Goal: Task Accomplishment & Management: Manage account settings

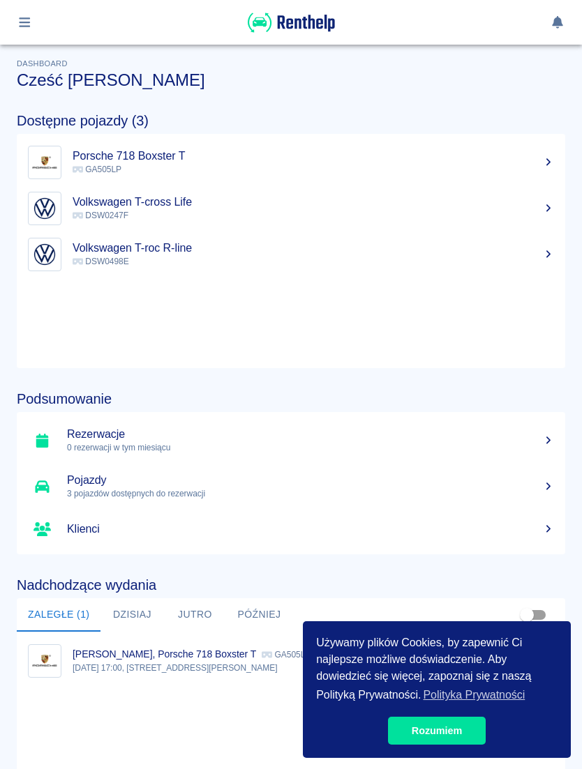
click at [531, 203] on h5 "Volkswagen T-cross Life" at bounding box center [313, 202] width 481 height 14
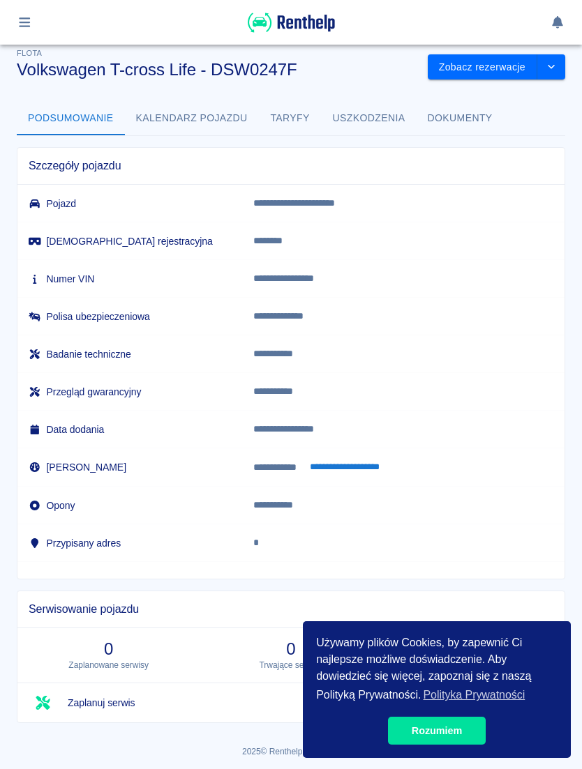
scroll to position [10, 0]
click at [433, 718] on link "Rozumiem" at bounding box center [437, 731] width 98 height 28
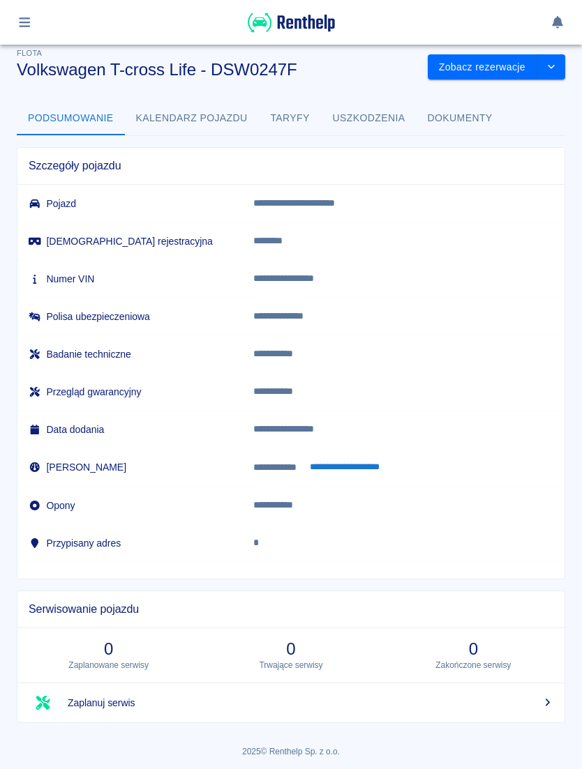
click at [234, 130] on button "Kalendarz pojazdu" at bounding box center [192, 118] width 134 height 33
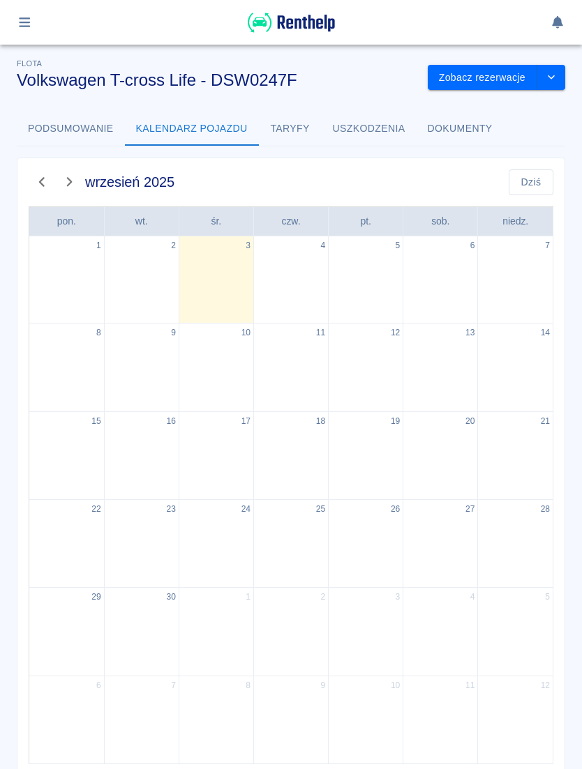
click at [299, 119] on button "Taryfy" at bounding box center [290, 128] width 63 height 33
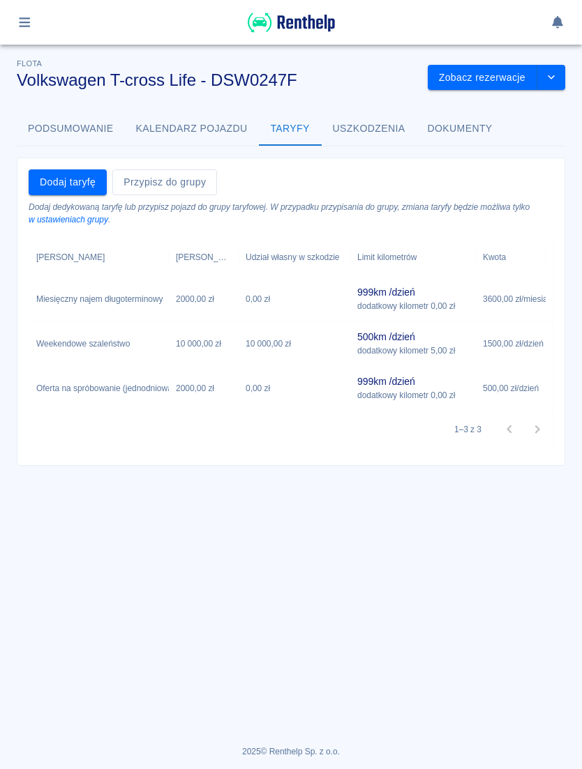
click at [365, 132] on button "Uszkodzenia" at bounding box center [368, 128] width 95 height 33
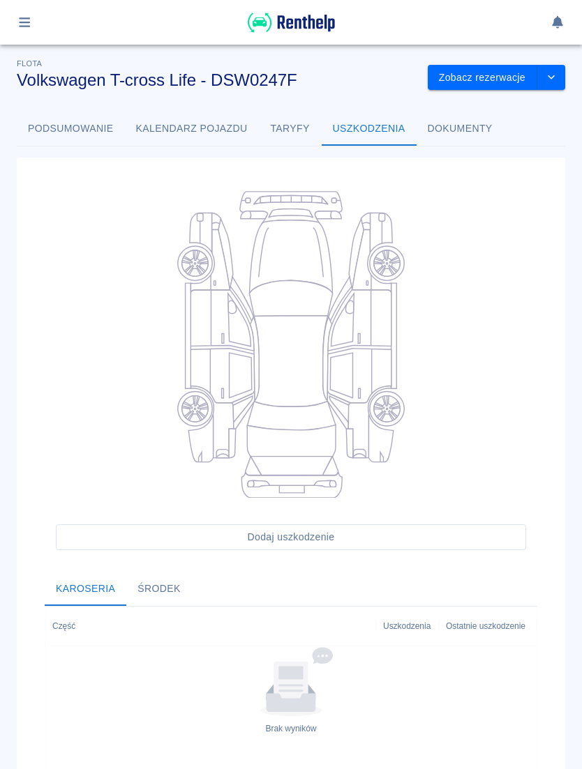
click at [474, 124] on button "Dokumenty" at bounding box center [459, 128] width 87 height 33
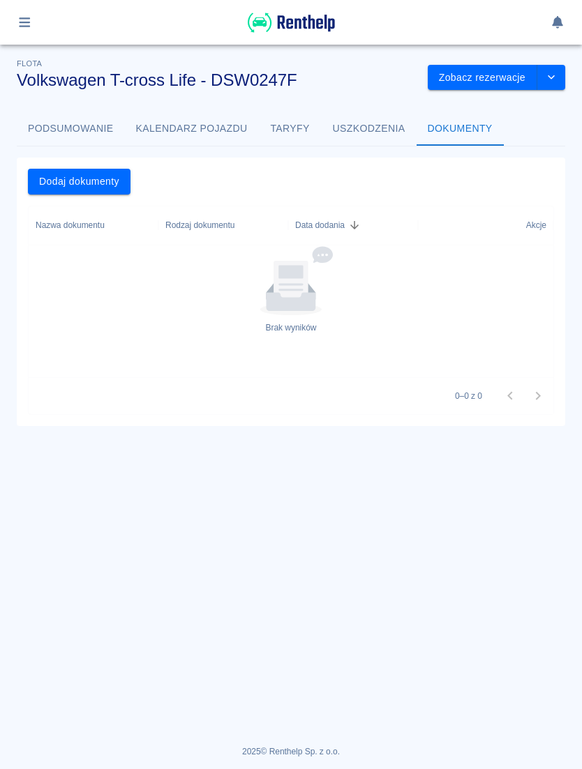
click at [399, 133] on button "Uszkodzenia" at bounding box center [368, 128] width 95 height 33
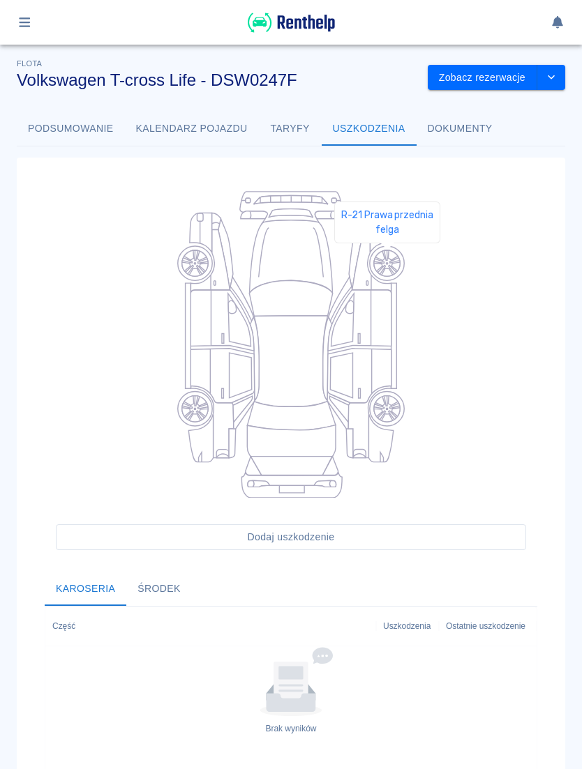
click at [387, 263] on icon at bounding box center [387, 263] width 26 height 26
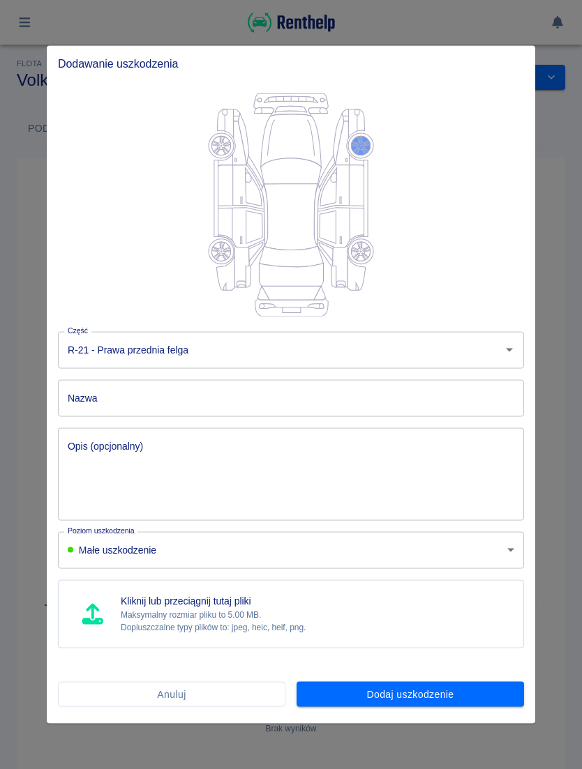
click at [218, 396] on input "Nazwa" at bounding box center [291, 397] width 466 height 37
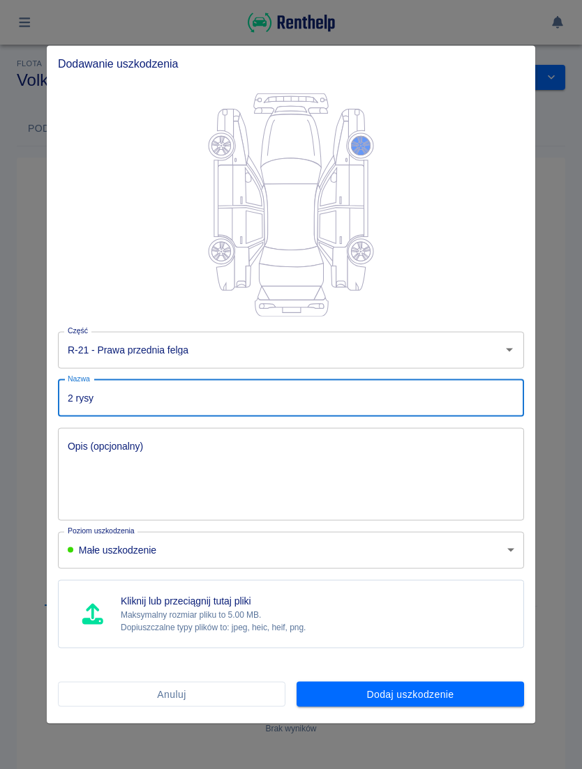
type input "2 rysy"
click at [301, 448] on textarea "Opis (opcjonalny)" at bounding box center [291, 474] width 446 height 70
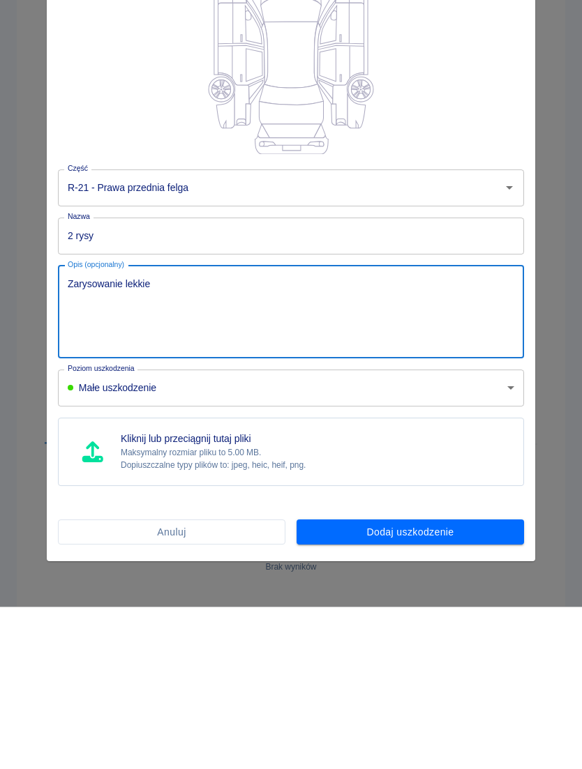
type textarea "Zarysowanie lekkie"
click at [393, 390] on body "Używamy plików Cookies, by zapewnić Ci najlepsze możliwe doświadczenie. Aby dow…" at bounding box center [291, 384] width 582 height 769
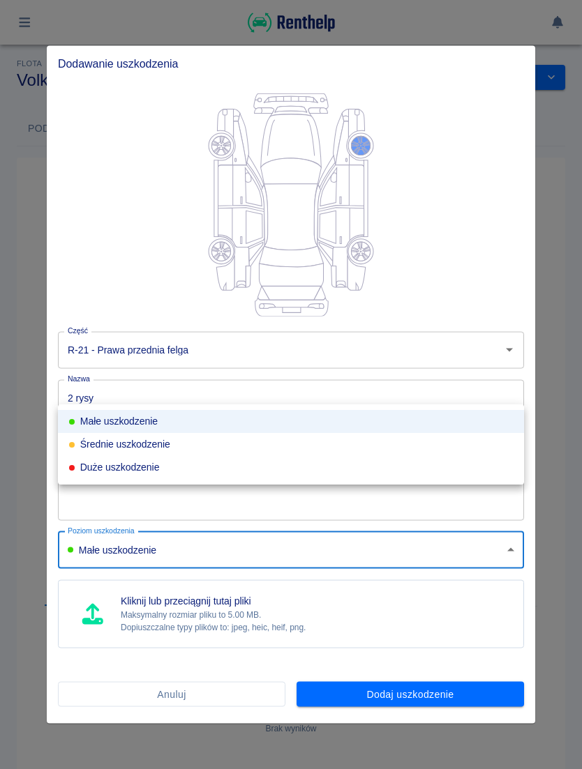
click at [304, 543] on div at bounding box center [291, 384] width 582 height 769
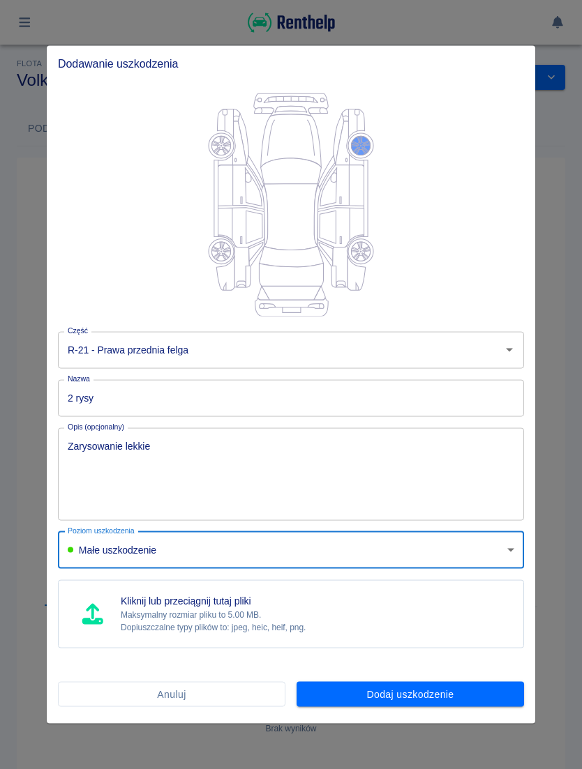
click at [416, 397] on input "2 rysy" at bounding box center [291, 397] width 466 height 37
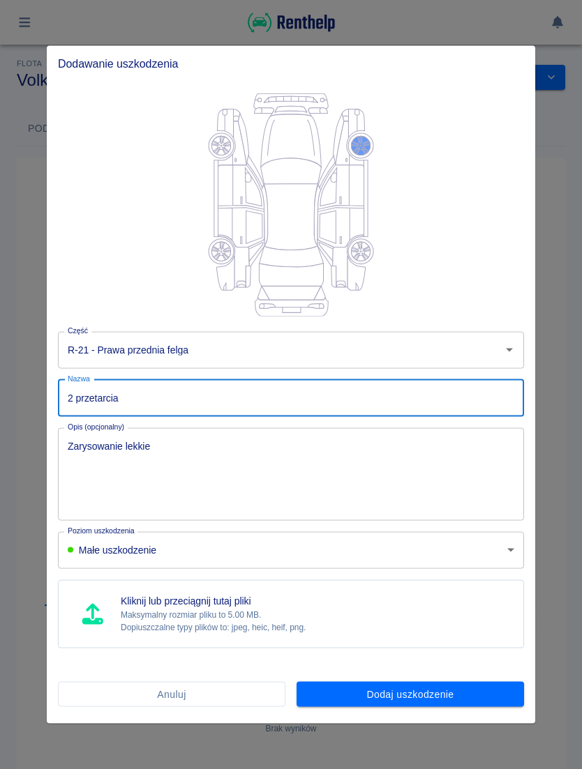
type input "2 przetarcia"
click at [231, 433] on div "Zarysowanie lekkie x Opis (opcjonalny)" at bounding box center [291, 473] width 466 height 93
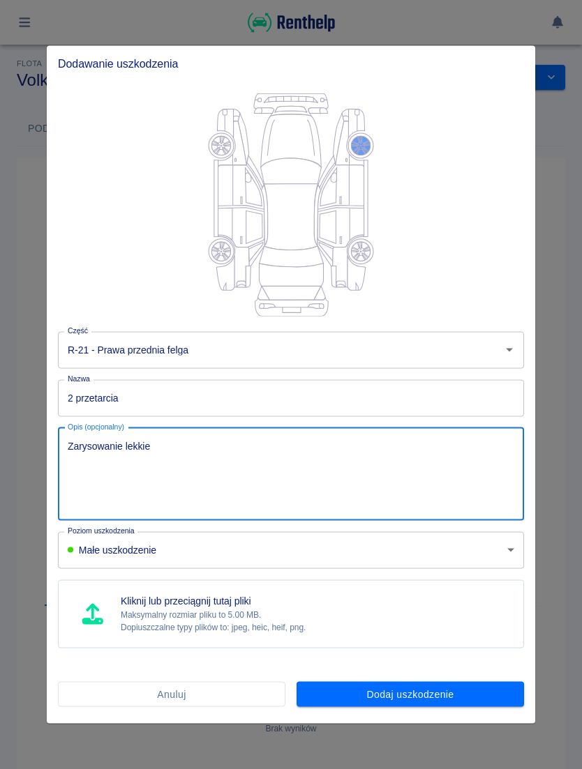
click at [99, 450] on textarea "Zarysowanie lekkie" at bounding box center [291, 474] width 446 height 70
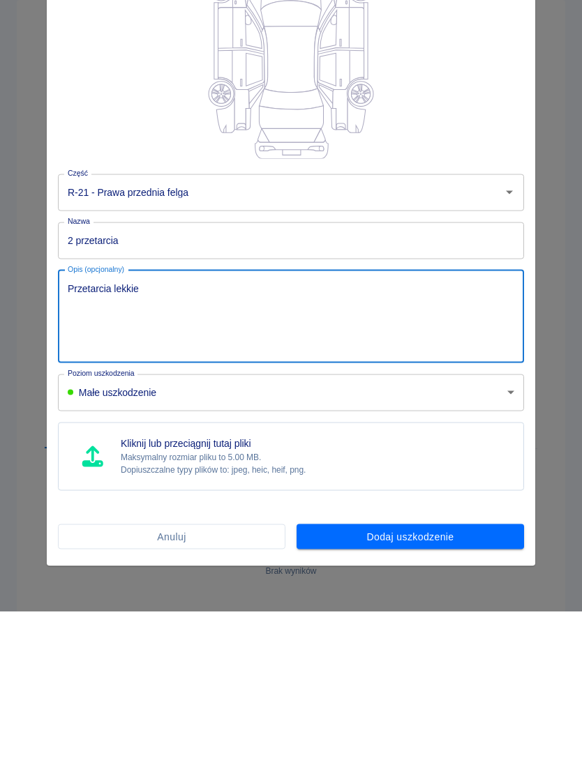
type textarea "Przetarcia lekkie"
click at [144, 395] on body "Używamy plików Cookies, by zapewnić Ci najlepsze możliwe doświadczenie. Aby dow…" at bounding box center [291, 384] width 582 height 769
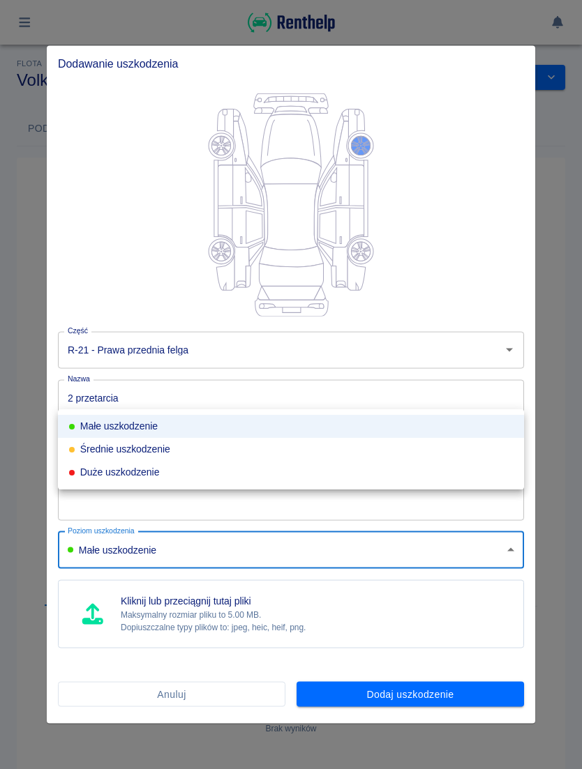
click at [262, 607] on div at bounding box center [291, 384] width 582 height 769
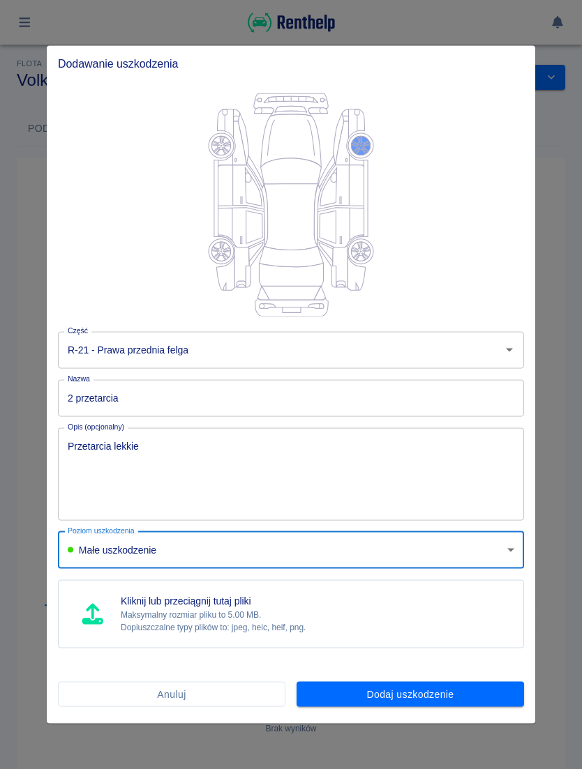
click at [234, 609] on p "Maksymalny rozmiar pliku to 5.00 MB." at bounding box center [213, 615] width 185 height 13
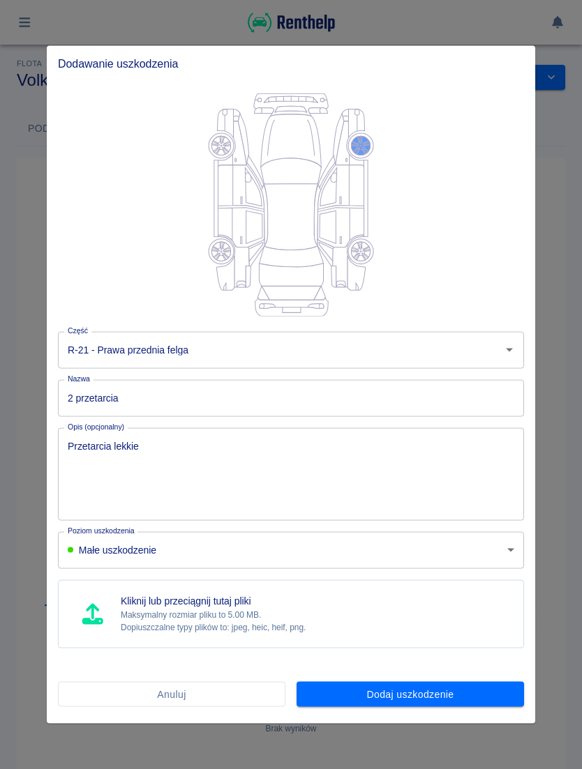
type input "C:\fakepath\image.jpg"
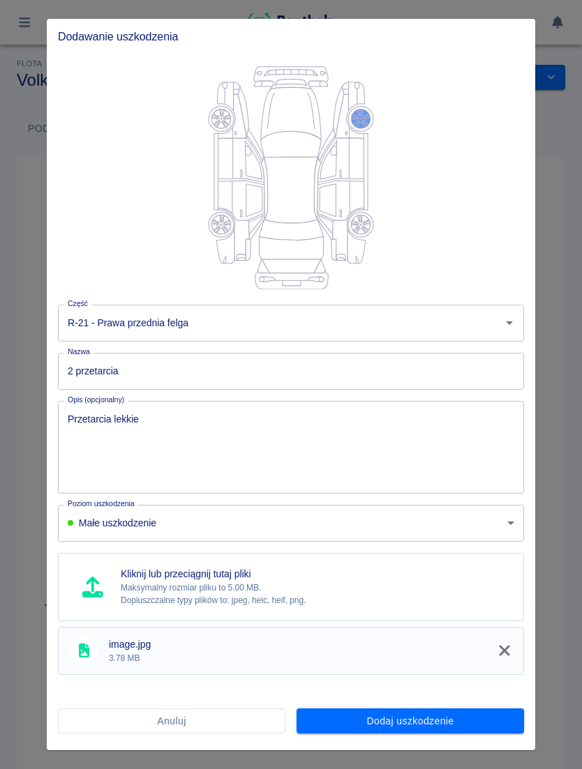
click at [483, 722] on button "Dodaj uszkodzenie" at bounding box center [409, 721] width 227 height 26
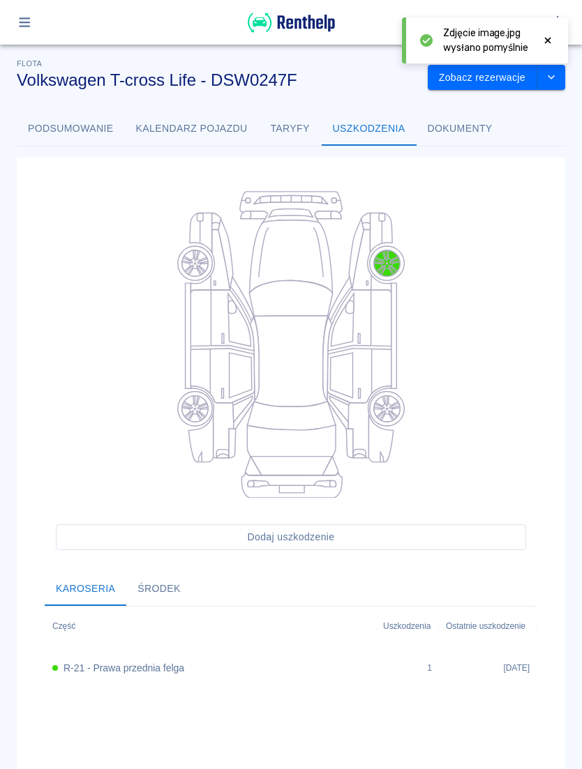
click at [474, 663] on div "[DATE]" at bounding box center [488, 668] width 98 height 45
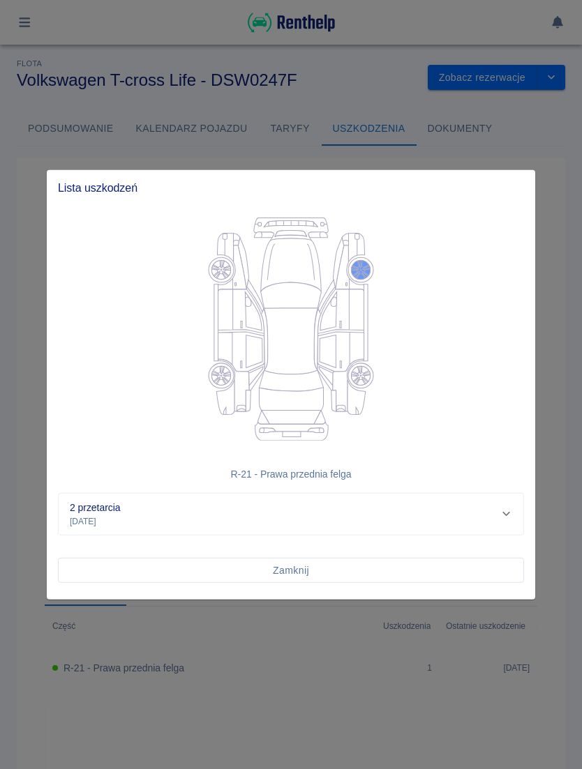
click at [506, 514] on icon at bounding box center [506, 514] width 8 height 4
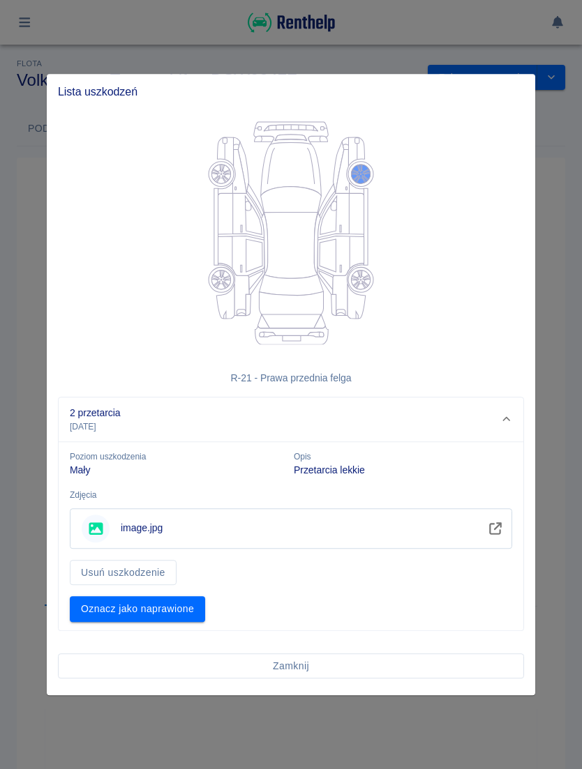
click at [351, 549] on div "Usuń uszkodzenie" at bounding box center [285, 567] width 453 height 37
click at [495, 518] on link "Zobacz" at bounding box center [495, 529] width 27 height 24
click at [312, 670] on button "Zamknij" at bounding box center [291, 666] width 466 height 26
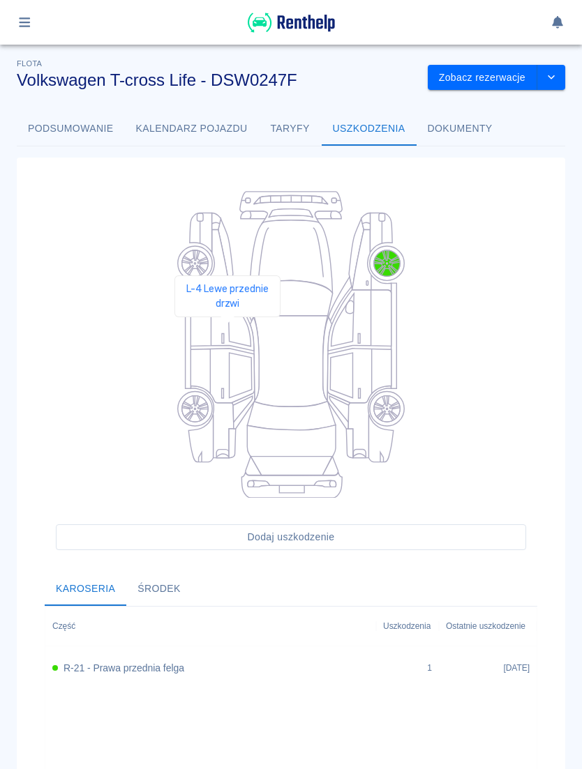
click at [227, 337] on icon at bounding box center [221, 320] width 63 height 61
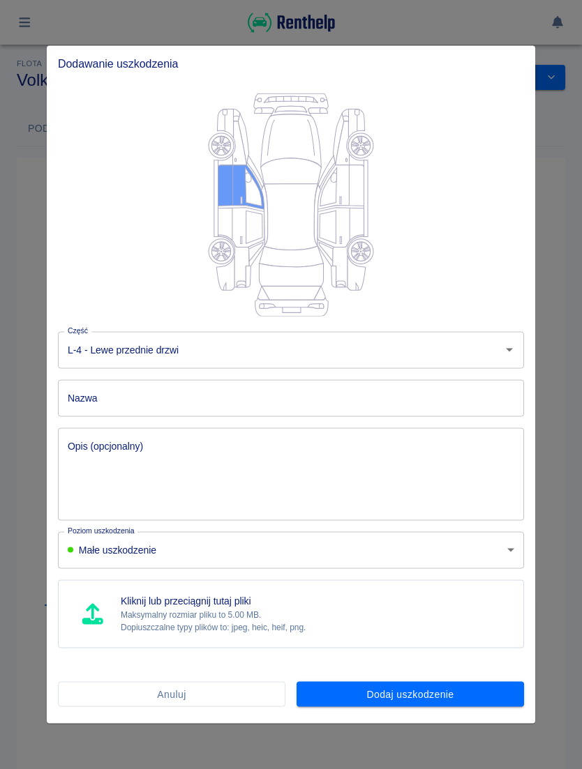
click at [21, 374] on div at bounding box center [291, 384] width 582 height 769
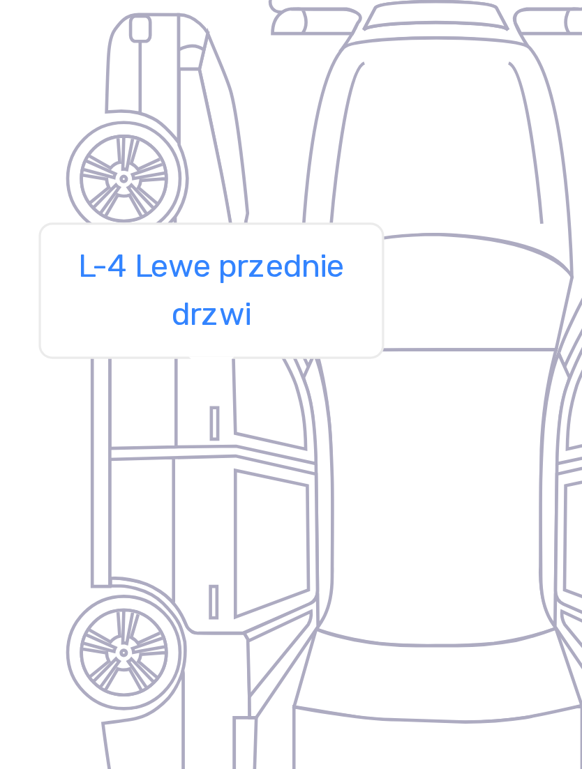
click at [190, 290] on icon at bounding box center [221, 320] width 63 height 61
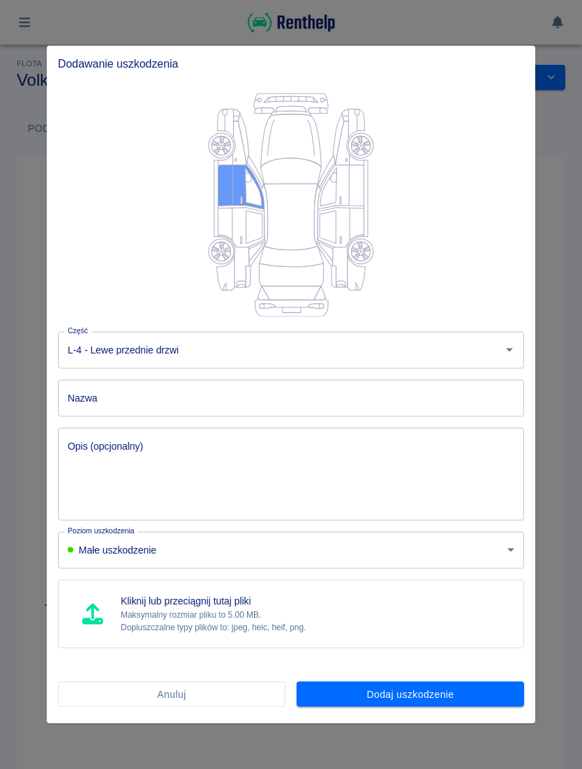
click at [259, 394] on input "Nazwa" at bounding box center [291, 397] width 466 height 37
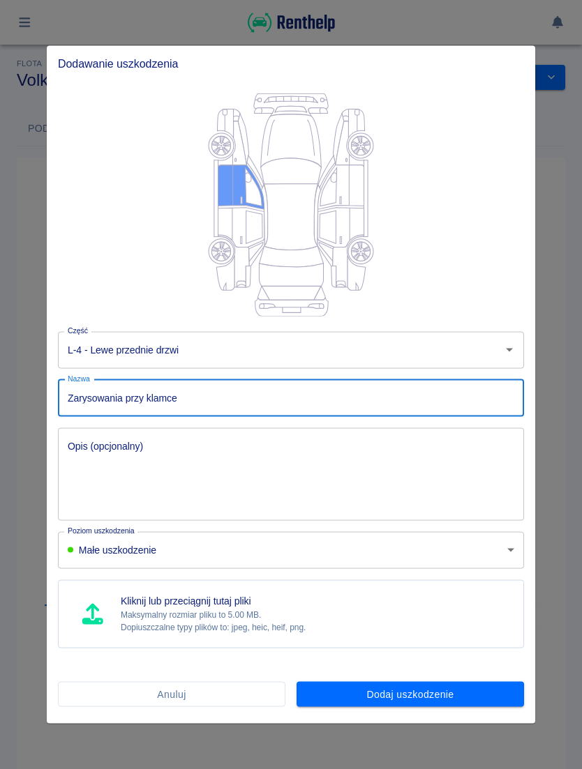
type input "Zarysowania przy klamce"
click at [411, 457] on textarea "Opis (opcjonalny)" at bounding box center [291, 474] width 446 height 70
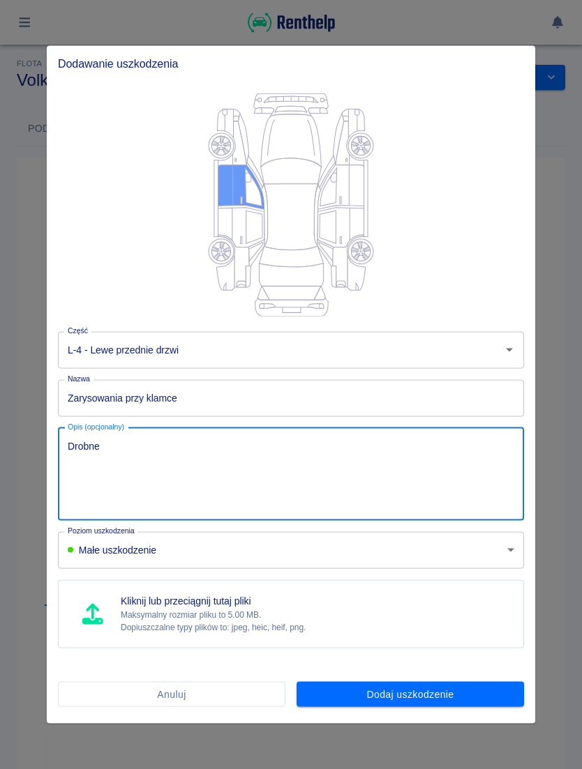
type textarea "Drobne"
click at [512, 267] on div at bounding box center [285, 201] width 477 height 238
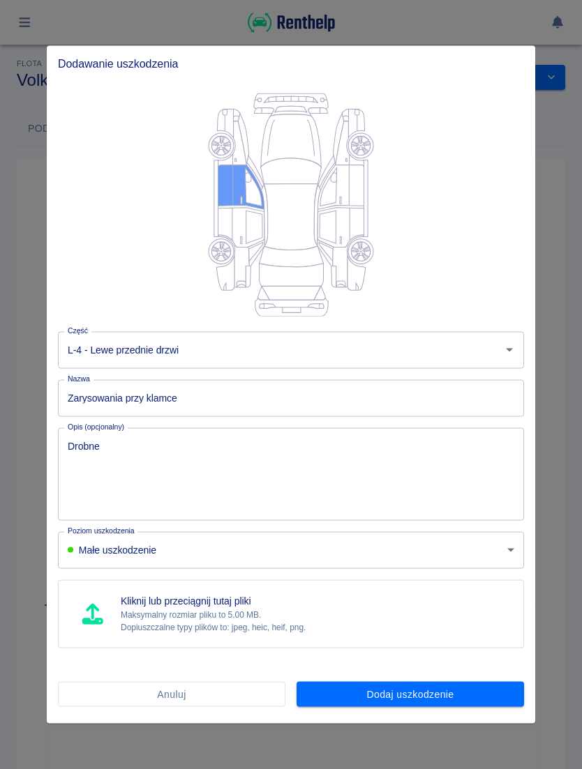
click at [234, 691] on button "Anuluj" at bounding box center [171, 694] width 227 height 26
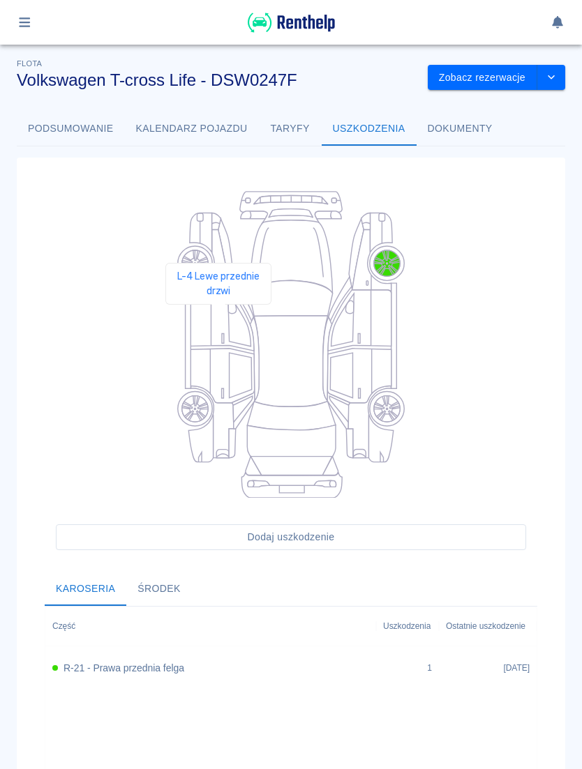
click at [218, 324] on icon at bounding box center [221, 320] width 63 height 61
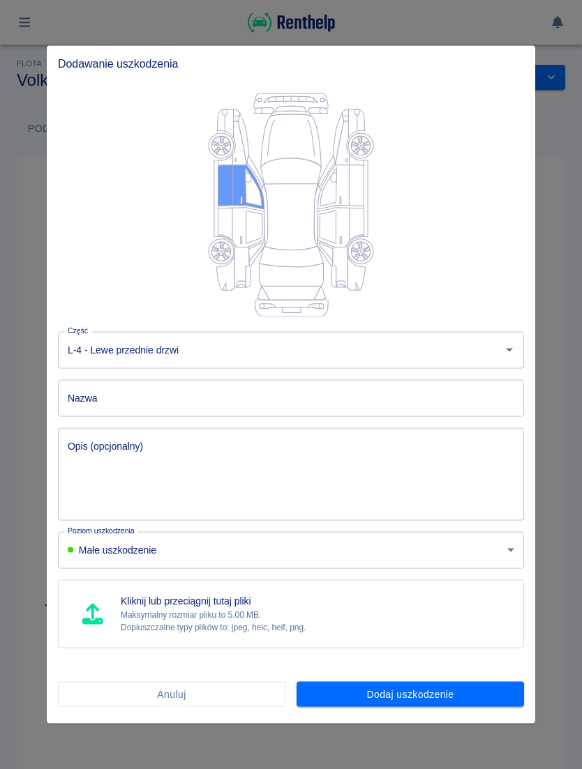
click at [302, 395] on input "Nazwa" at bounding box center [291, 397] width 466 height 37
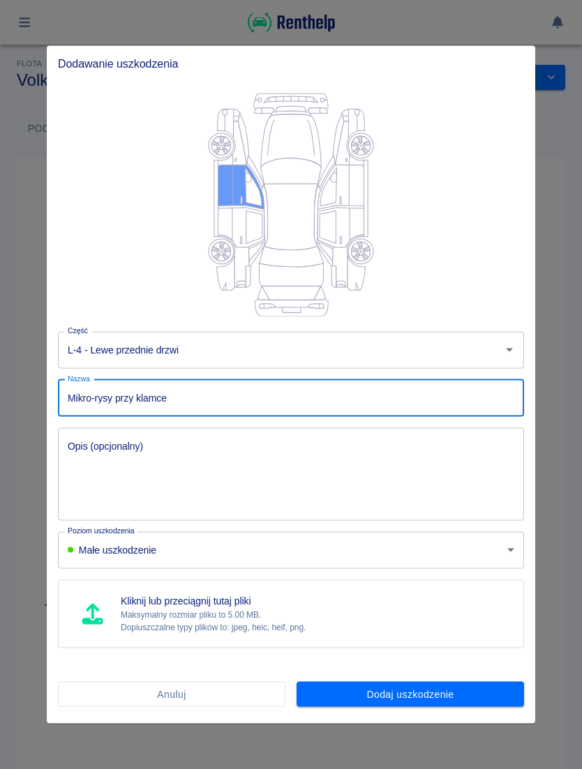
type input "Mikro-rysy przy klamce"
click at [249, 455] on textarea "Opis (opcjonalny)" at bounding box center [291, 474] width 446 height 70
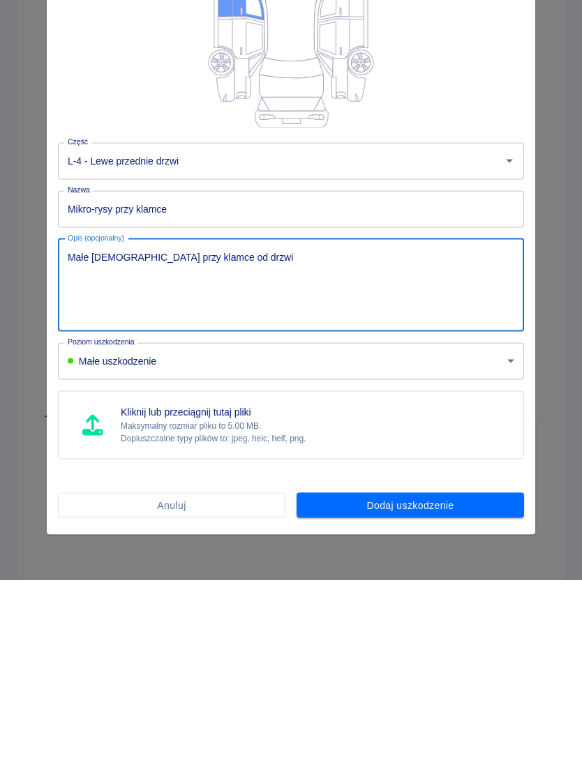
type textarea "Małe [DEMOGRAPHIC_DATA] przy klamce od drzwi"
click at [296, 609] on p "Maksymalny rozmiar pliku to 5.00 MB." at bounding box center [213, 615] width 185 height 13
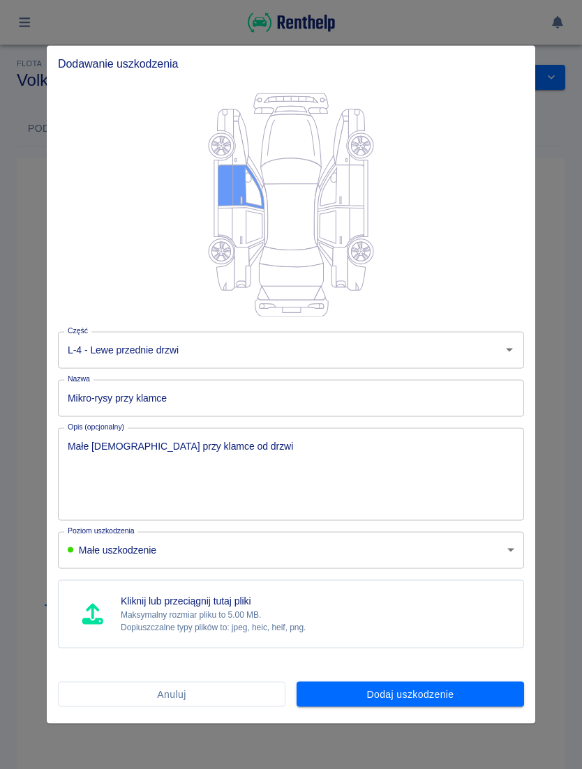
type input "C:\fakepath\image.jpg"
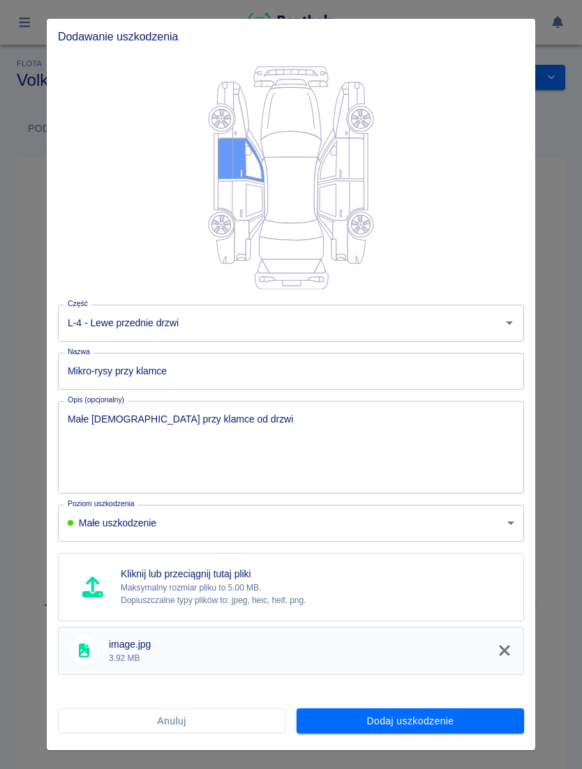
click at [484, 718] on button "Dodaj uszkodzenie" at bounding box center [409, 721] width 227 height 26
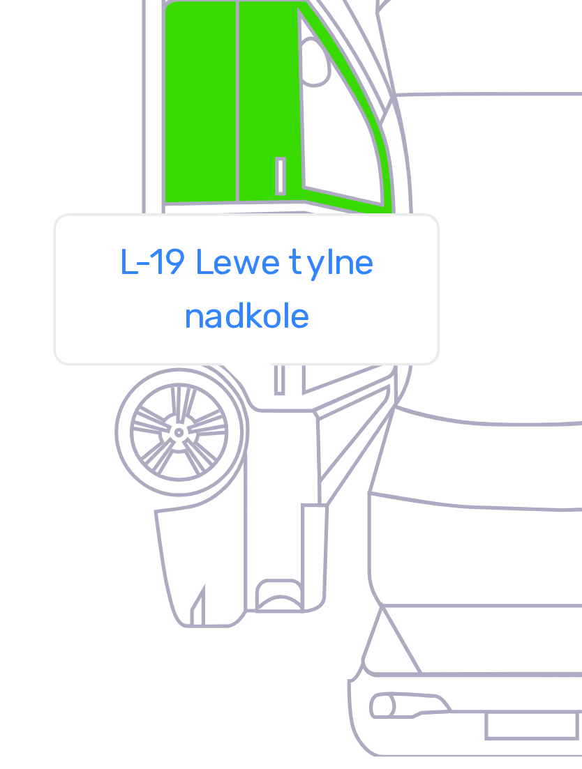
click at [191, 386] on icon at bounding box center [212, 422] width 43 height 72
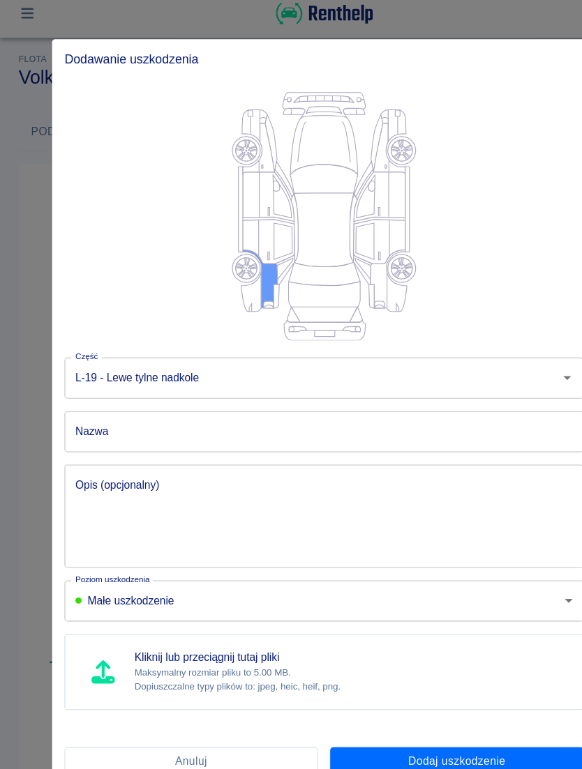
click at [273, 385] on input "Nazwa" at bounding box center [291, 397] width 466 height 37
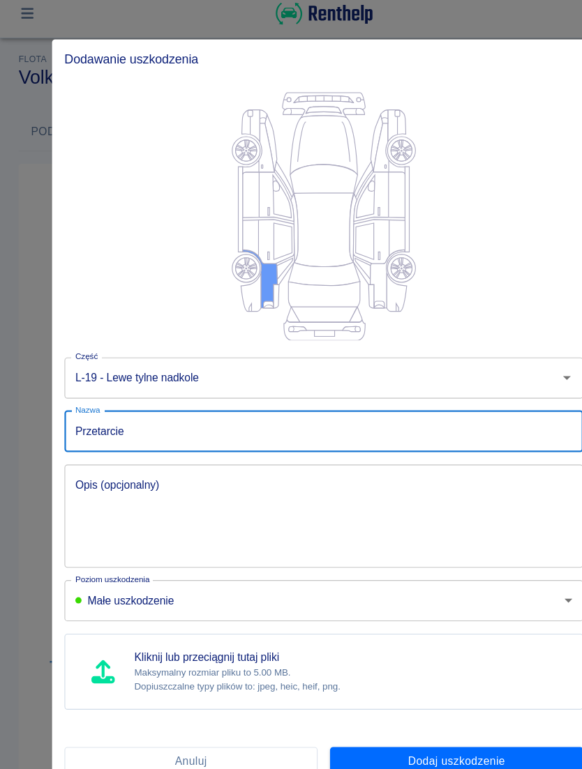
type input "Przetarcie"
click at [248, 439] on textarea "Opis (opcjonalny)" at bounding box center [291, 474] width 446 height 70
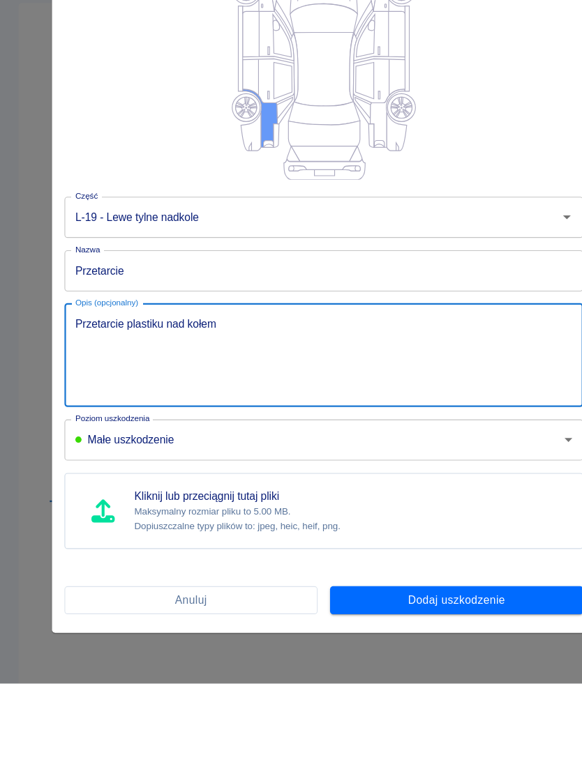
type textarea "Przetarcie plastiku nad kołem"
click at [278, 379] on input "Przetarcie" at bounding box center [291, 397] width 466 height 37
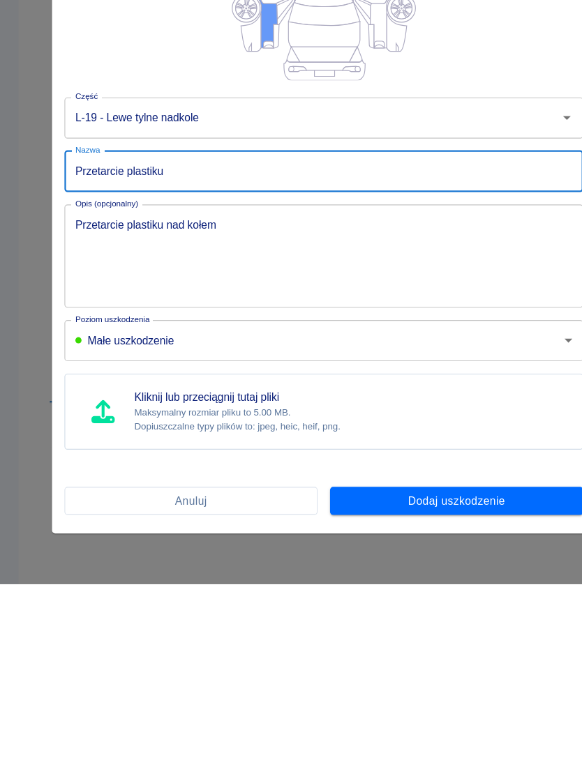
type input "Przetarcie plastiku"
click at [275, 621] on p "Dopiuszczalne typy plików to: jpeg, heic, heif, png." at bounding box center [213, 627] width 185 height 13
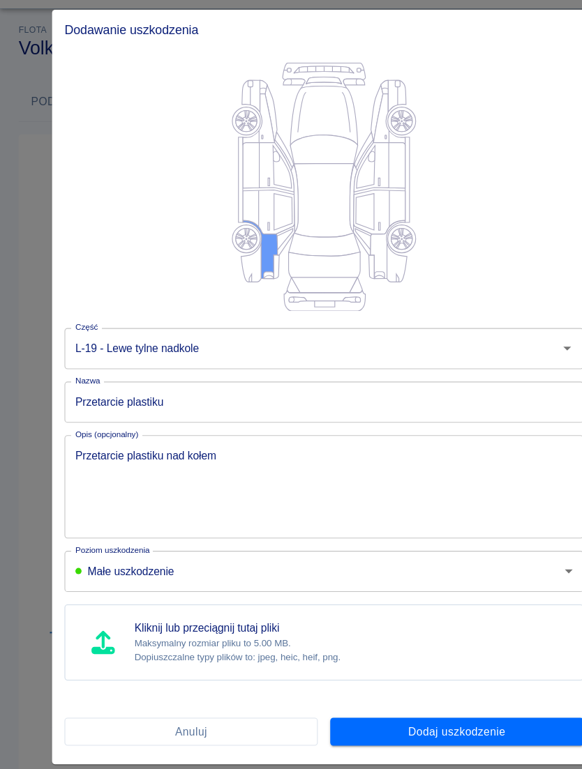
type input "C:\fakepath\image.jpg"
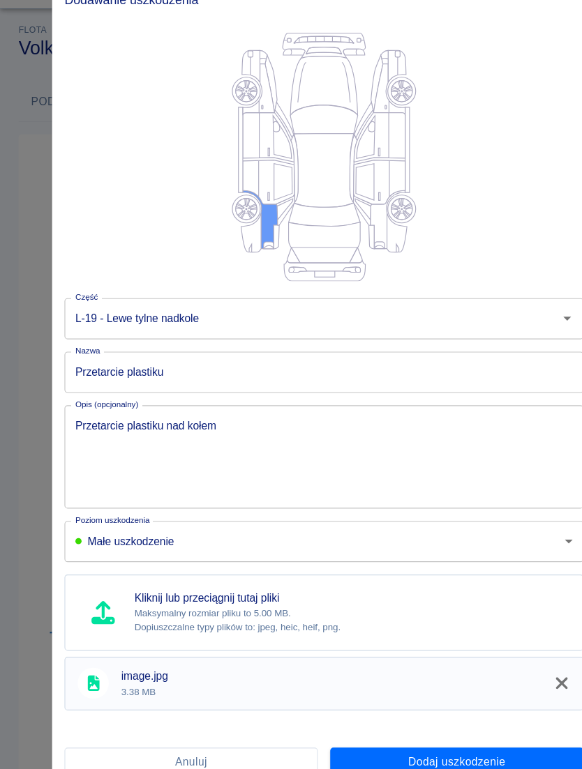
click at [457, 708] on button "Dodaj uszkodzenie" at bounding box center [409, 721] width 227 height 26
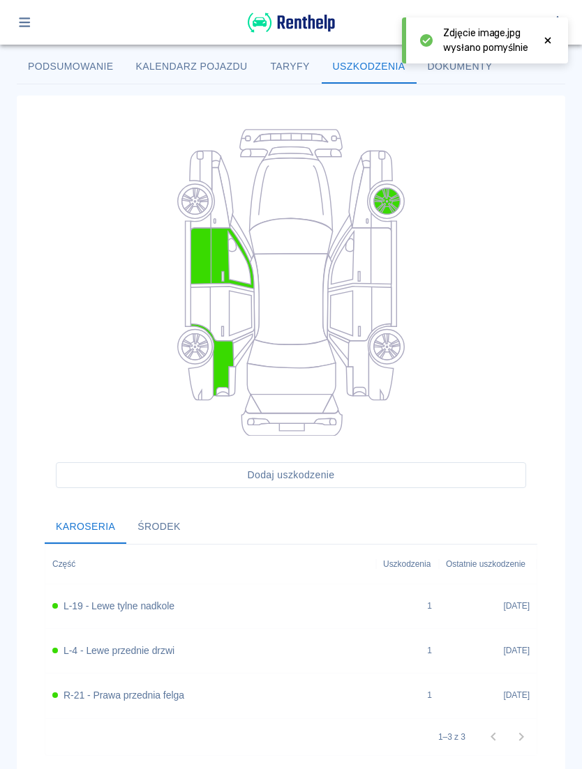
scroll to position [154, 0]
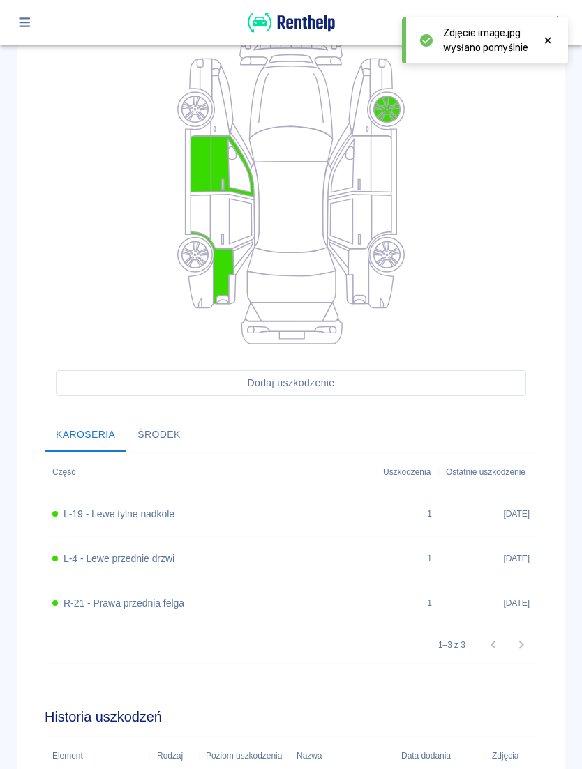
click at [167, 425] on button "Środek" at bounding box center [159, 434] width 66 height 33
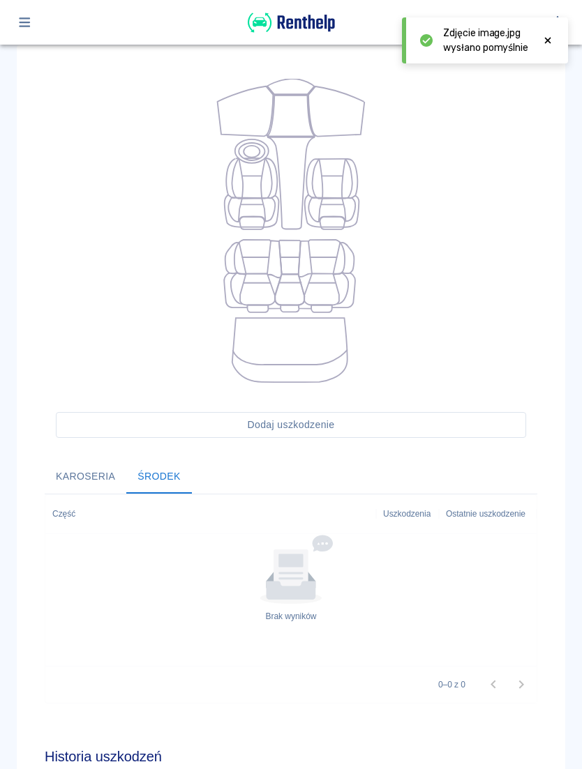
scroll to position [91, 0]
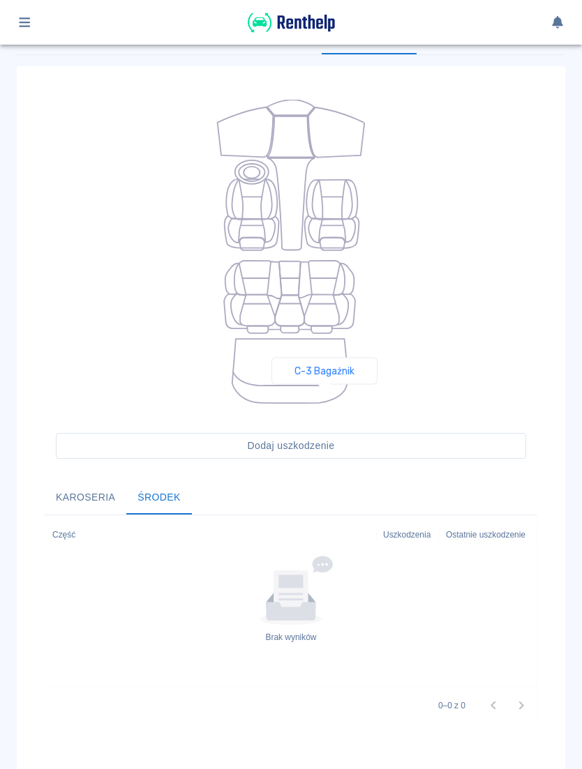
click at [324, 397] on icon at bounding box center [289, 371] width 115 height 64
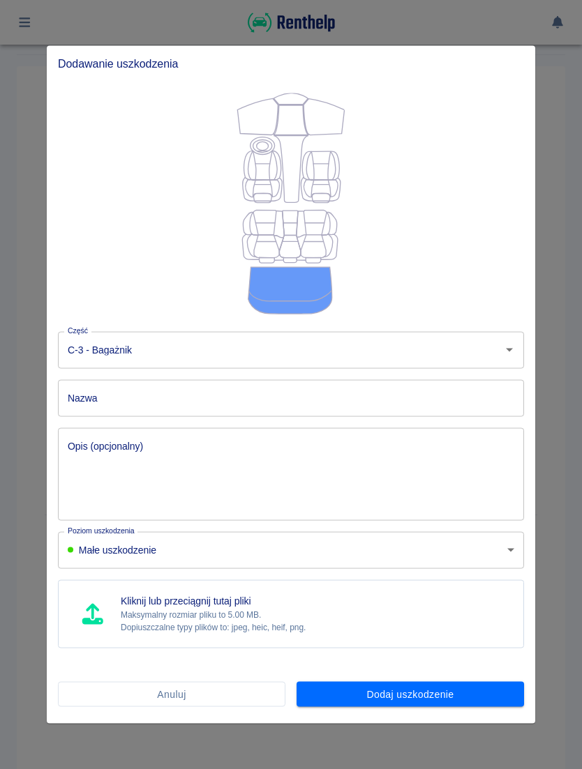
click at [382, 388] on input "Nazwa" at bounding box center [291, 397] width 466 height 37
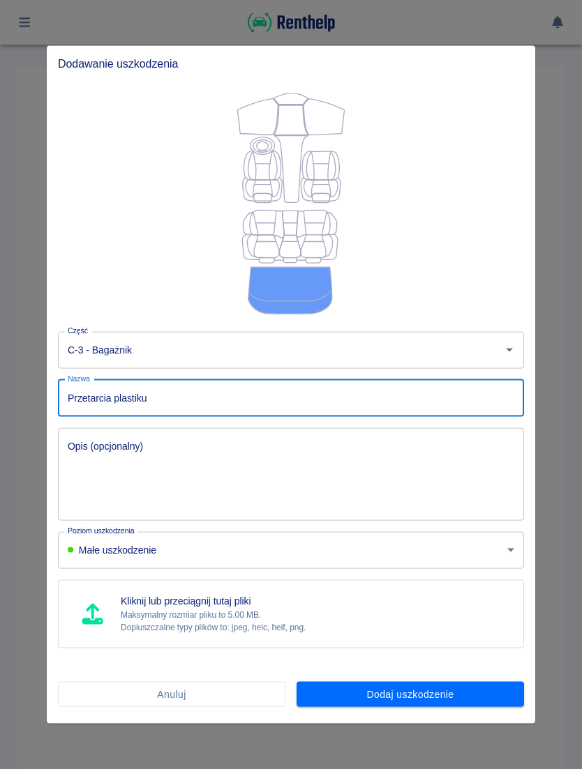
type input "Przetarcia plastiku"
click at [324, 444] on textarea "Opis (opcjonalny)" at bounding box center [291, 474] width 446 height 70
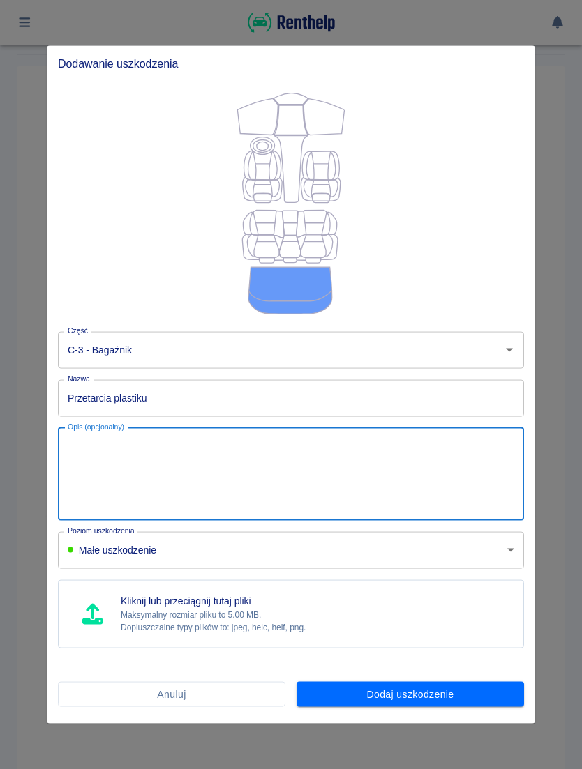
type textarea "N"
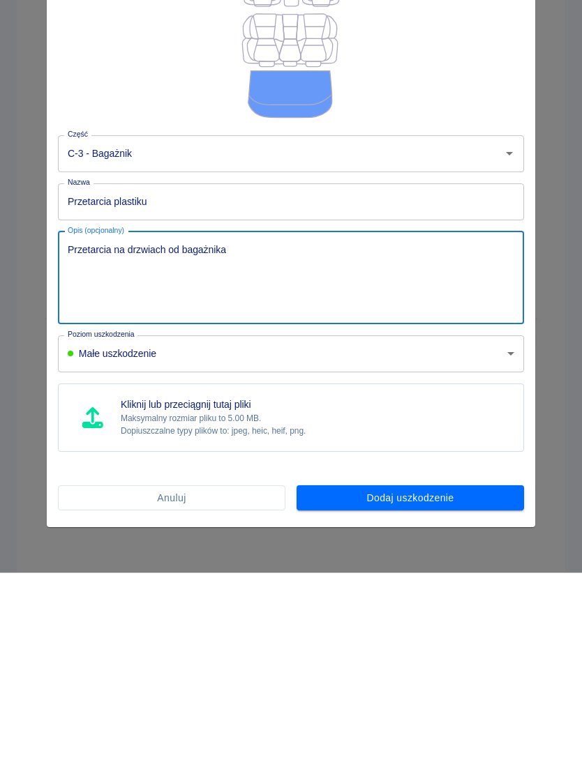
type textarea "Przetarcia na drzwiach od bagażnika"
click at [278, 621] on p "Dopiuszczalne typy plików to: jpeg, heic, heif, png." at bounding box center [213, 627] width 185 height 13
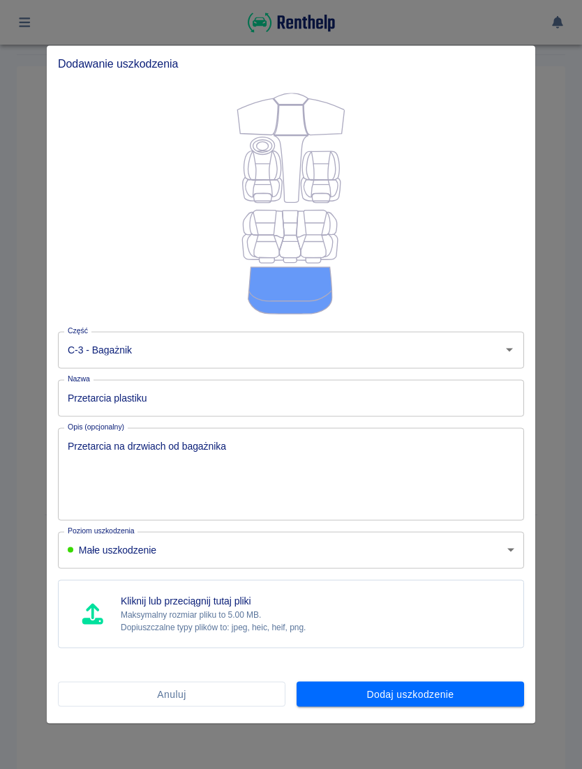
type input "C:\fakepath\image.jpg"
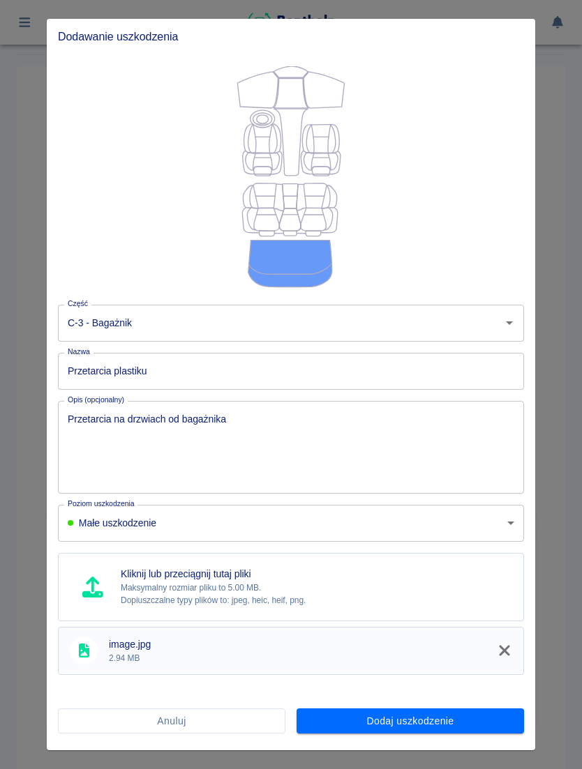
click at [474, 720] on button "Dodaj uszkodzenie" at bounding box center [409, 721] width 227 height 26
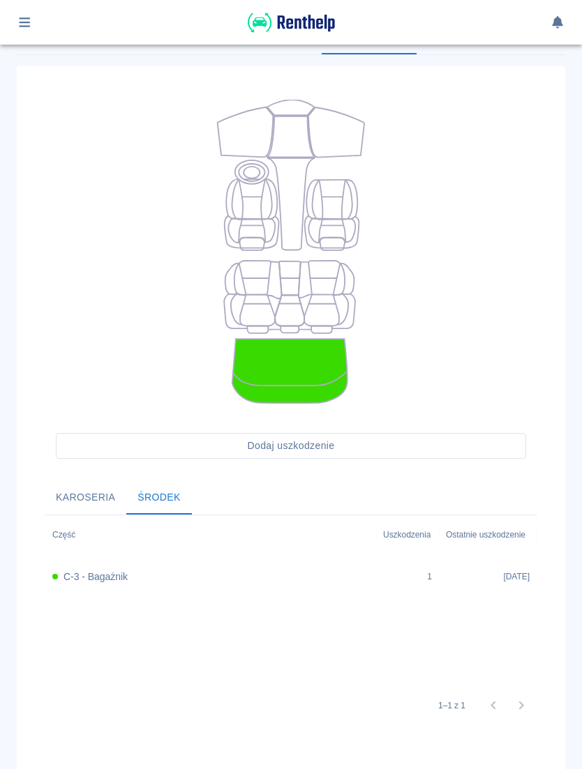
click at [89, 502] on button "Karoseria" at bounding box center [86, 497] width 82 height 33
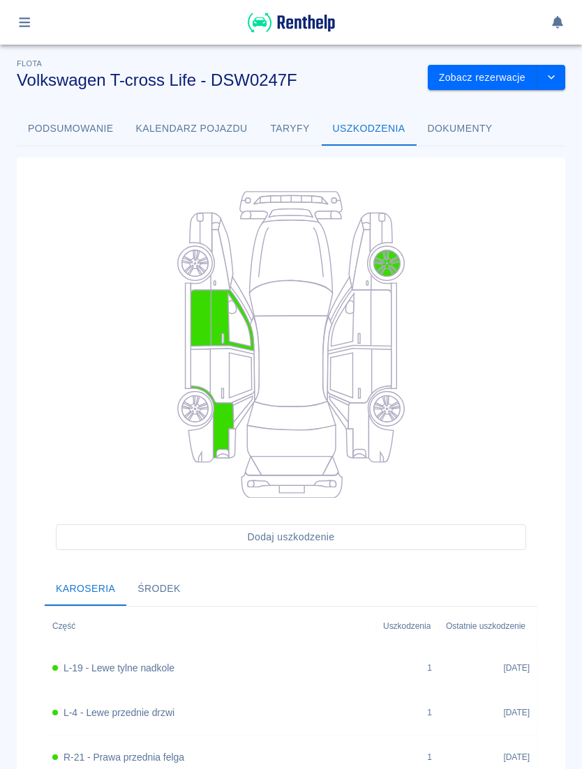
scroll to position [0, 0]
click at [100, 126] on button "Podsumowanie" at bounding box center [71, 128] width 108 height 33
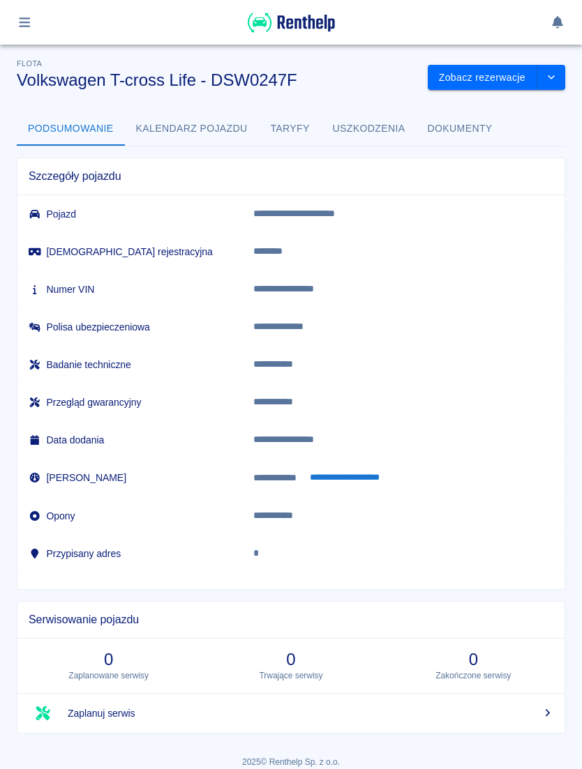
click at [551, 77] on icon "drop-down" at bounding box center [550, 77] width 11 height 9
click at [531, 102] on li "Zaktualizuj dane pojazdu" at bounding box center [497, 107] width 130 height 23
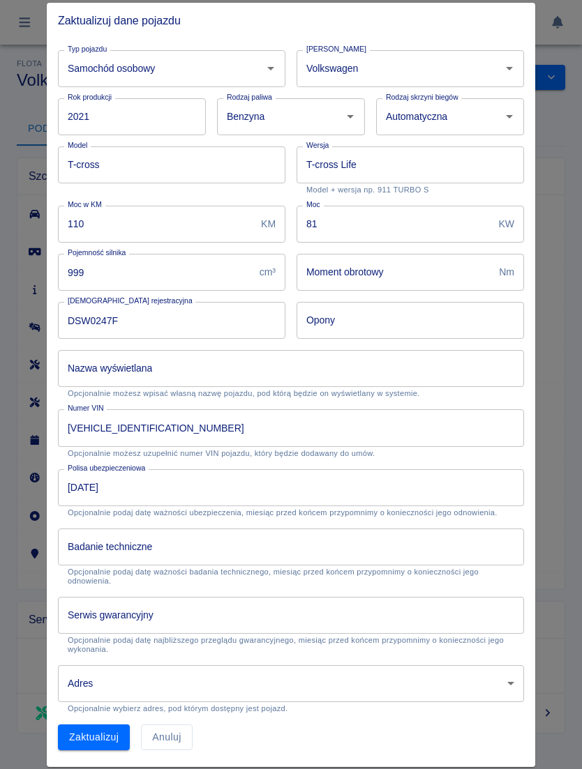
click at [555, 318] on div at bounding box center [291, 384] width 582 height 769
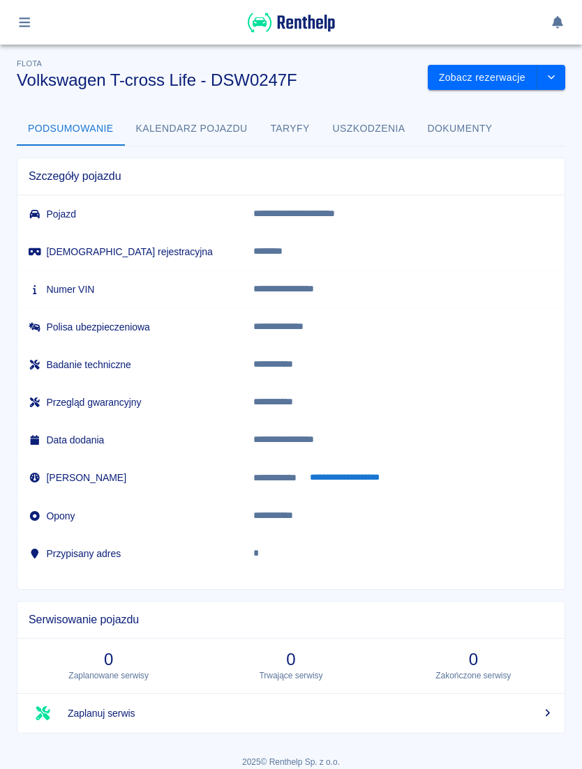
click at [224, 120] on button "Kalendarz pojazdu" at bounding box center [192, 128] width 134 height 33
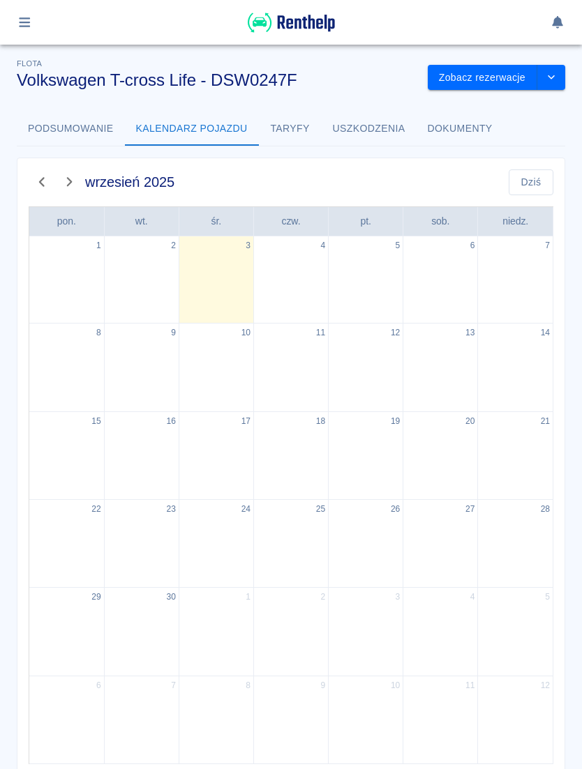
click at [301, 130] on button "Taryfy" at bounding box center [290, 128] width 63 height 33
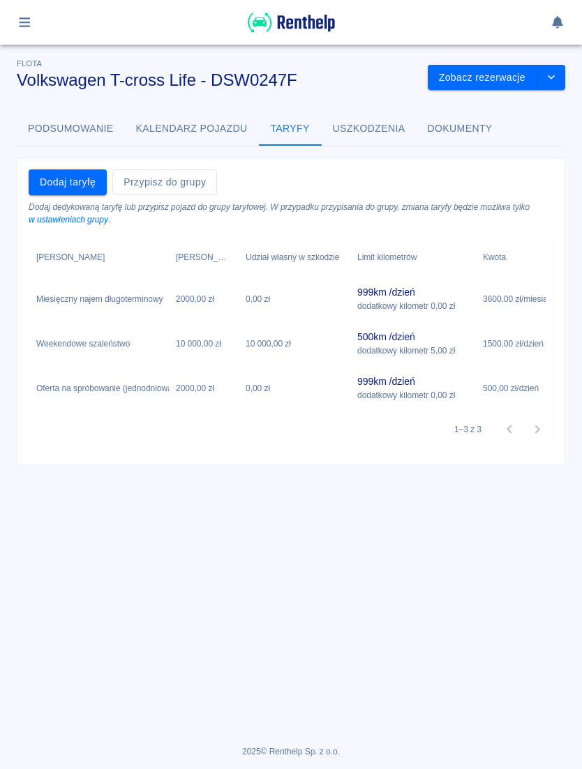
click at [369, 128] on button "Uszkodzenia" at bounding box center [368, 128] width 95 height 33
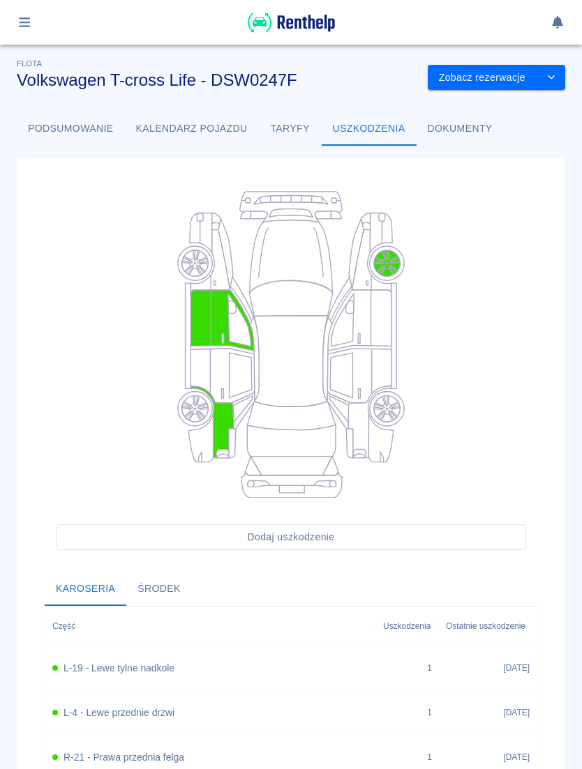
click at [469, 137] on button "Dokumenty" at bounding box center [459, 128] width 87 height 33
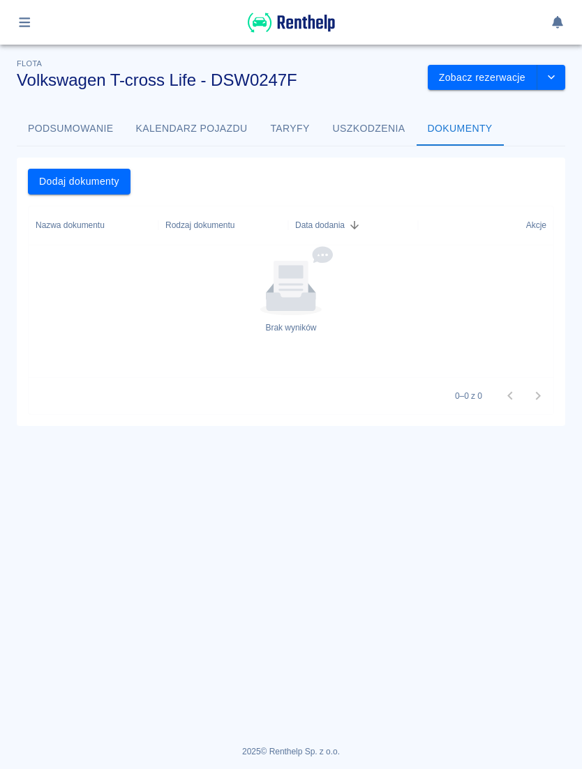
click at [391, 128] on button "Uszkodzenia" at bounding box center [368, 128] width 95 height 33
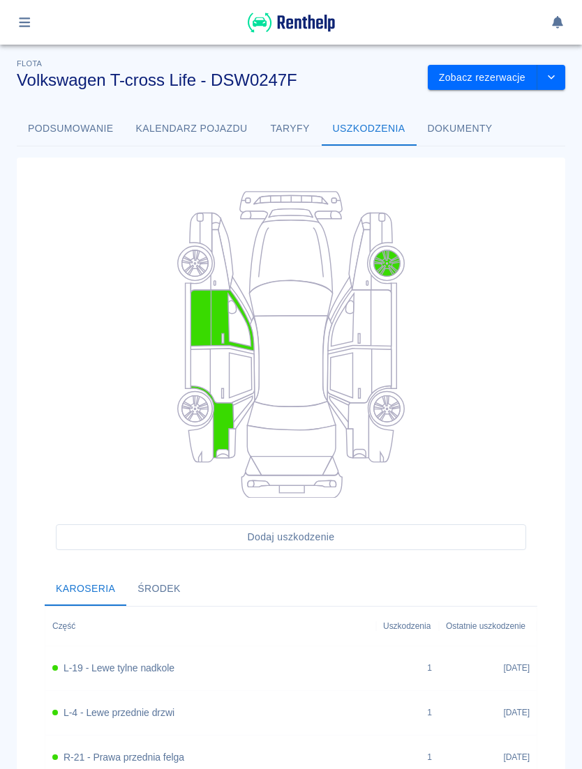
click at [222, 139] on button "Kalendarz pojazdu" at bounding box center [192, 128] width 134 height 33
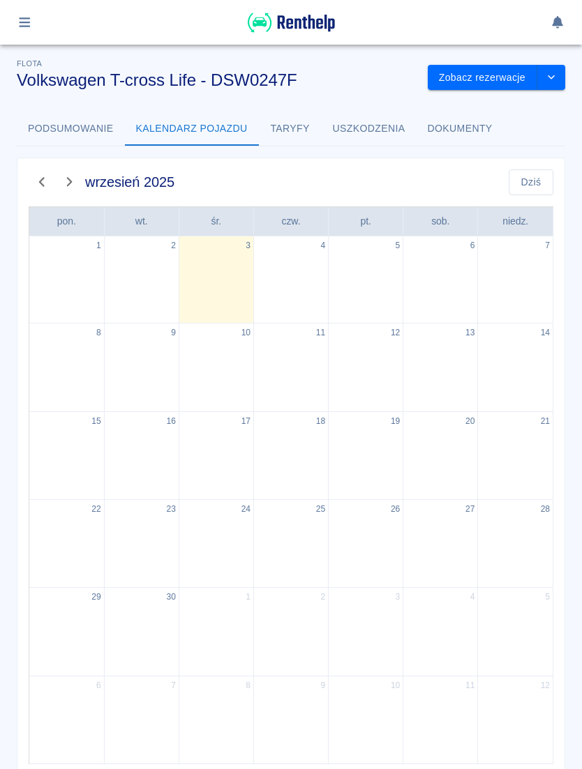
click at [100, 131] on button "Podsumowanie" at bounding box center [71, 128] width 108 height 33
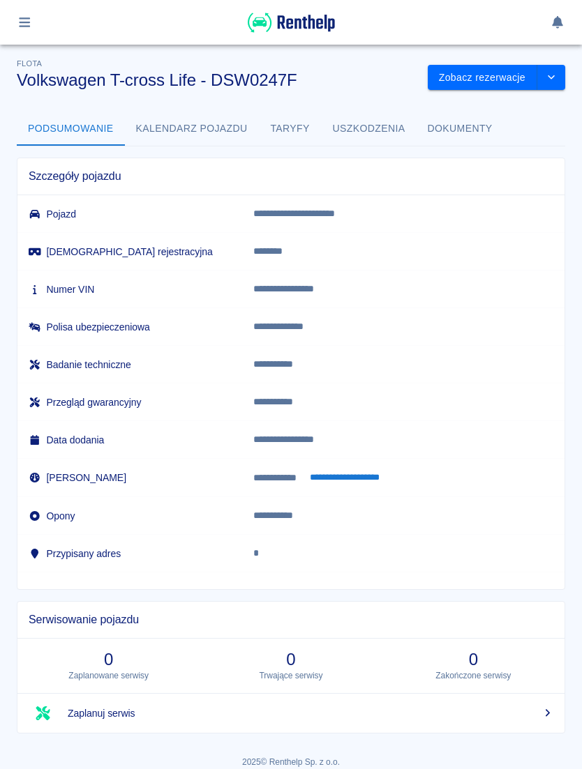
click at [241, 131] on button "Kalendarz pojazdu" at bounding box center [192, 128] width 134 height 33
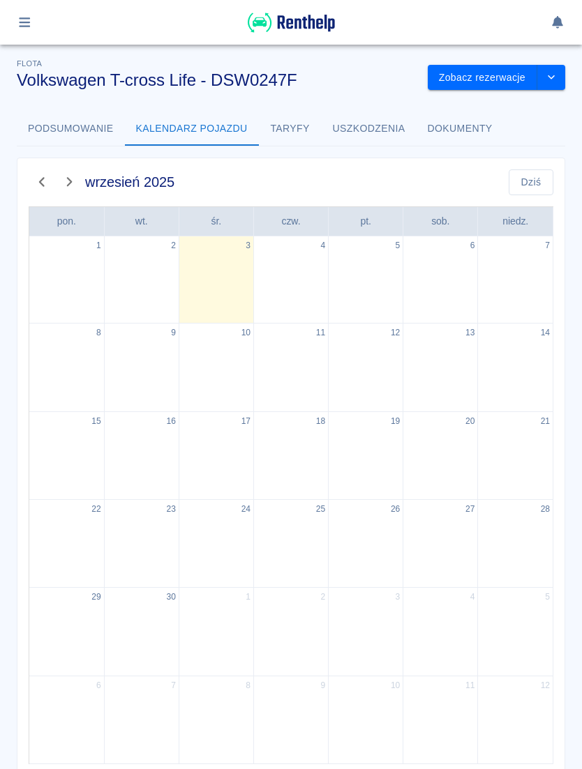
click at [298, 129] on button "Taryfy" at bounding box center [290, 128] width 63 height 33
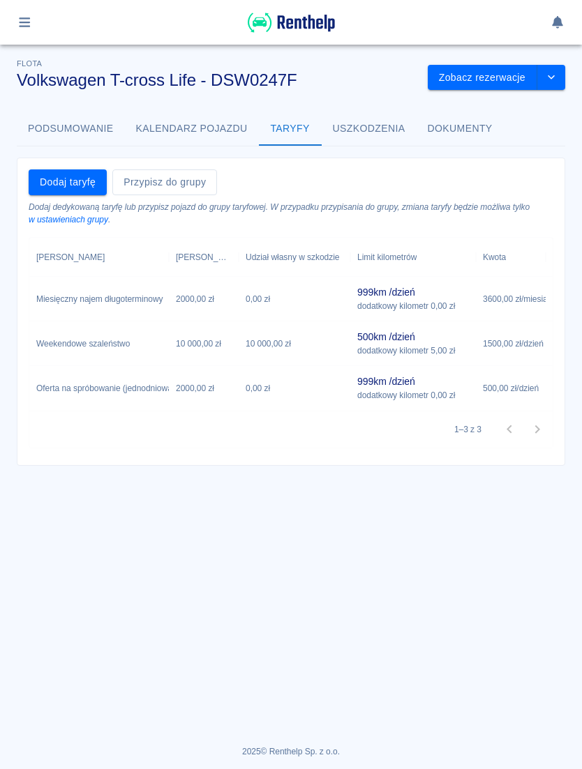
click at [379, 132] on button "Uszkodzenia" at bounding box center [368, 128] width 95 height 33
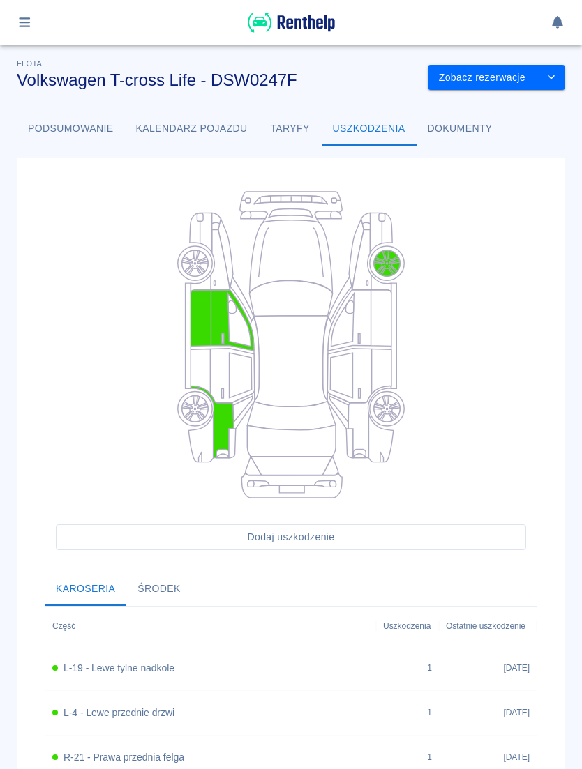
click at [87, 124] on button "Podsumowanie" at bounding box center [71, 128] width 108 height 33
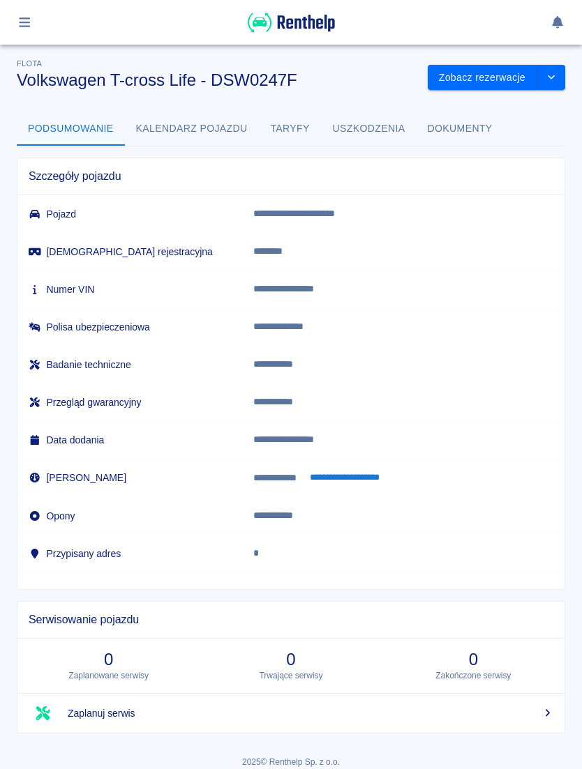
click at [368, 121] on button "Uszkodzenia" at bounding box center [368, 128] width 95 height 33
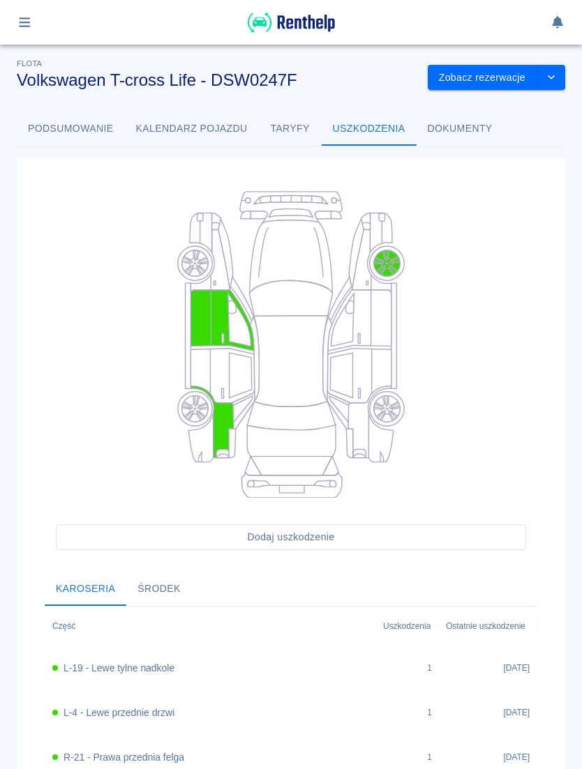
click at [457, 134] on button "Dokumenty" at bounding box center [459, 128] width 87 height 33
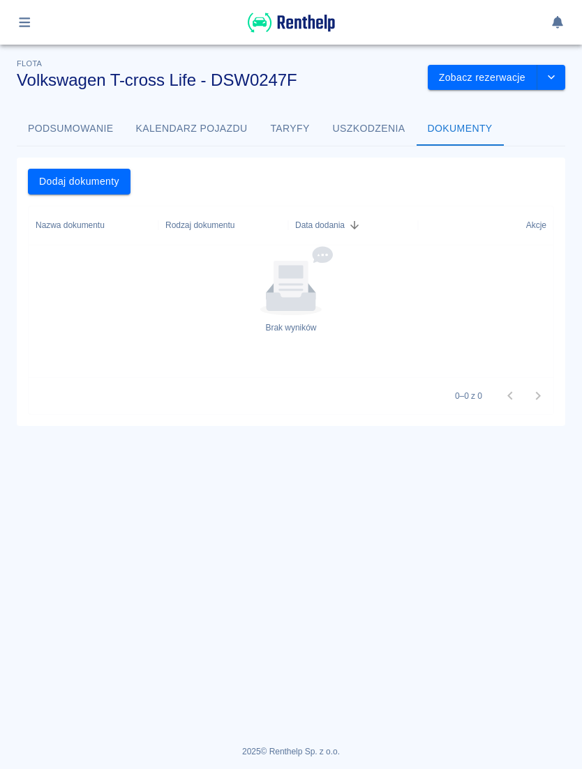
click at [296, 128] on button "Taryfy" at bounding box center [290, 128] width 63 height 33
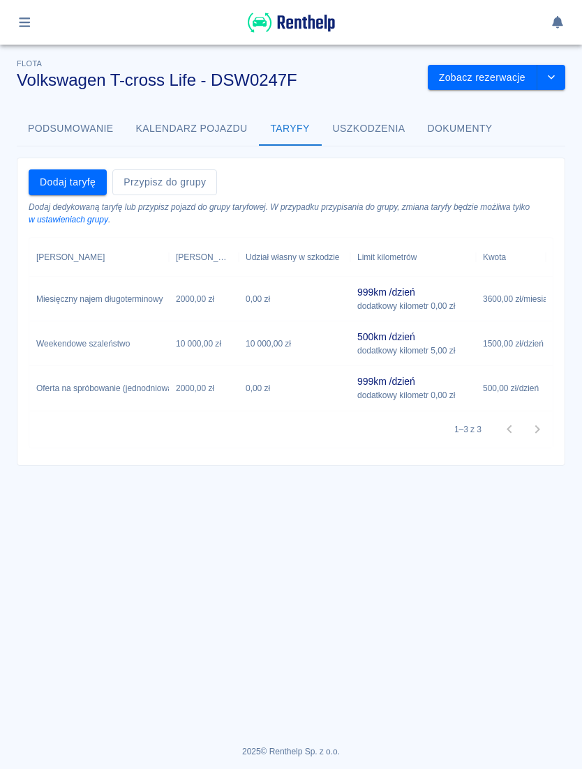
click at [82, 131] on button "Podsumowanie" at bounding box center [71, 128] width 108 height 33
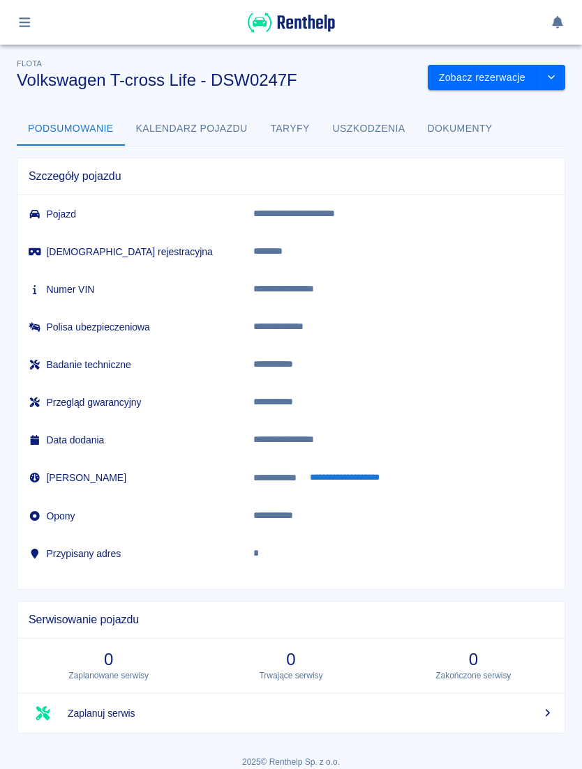
click at [388, 471] on button "**********" at bounding box center [345, 477] width 86 height 15
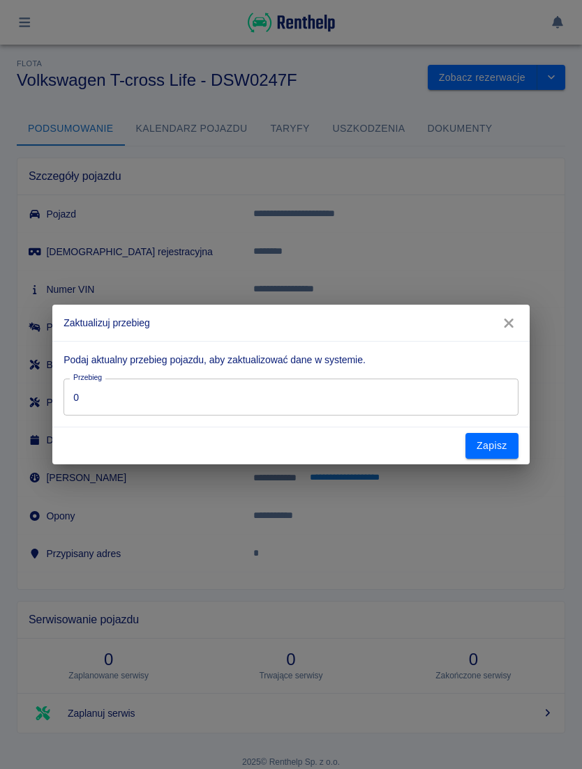
click at [332, 395] on input "0" at bounding box center [290, 397] width 454 height 37
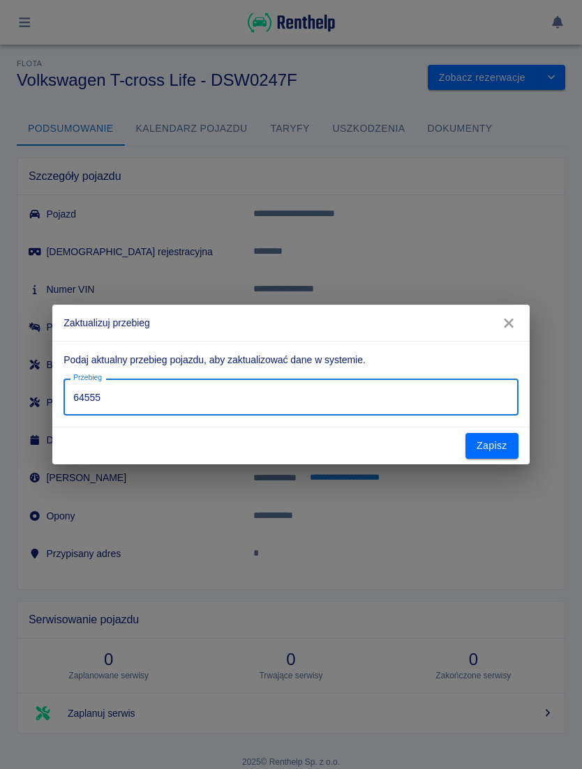
type input "64555"
click at [476, 449] on button "Zapisz" at bounding box center [491, 446] width 53 height 26
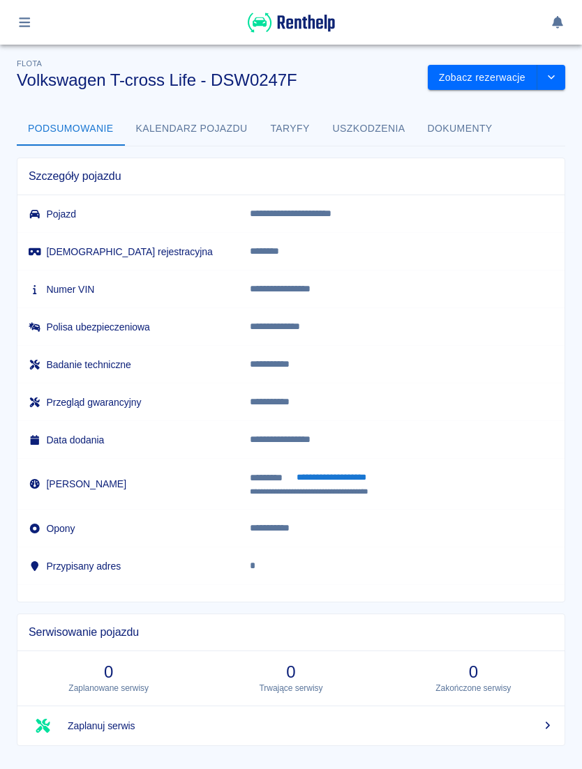
click at [361, 132] on button "Uszkodzenia" at bounding box center [368, 128] width 95 height 33
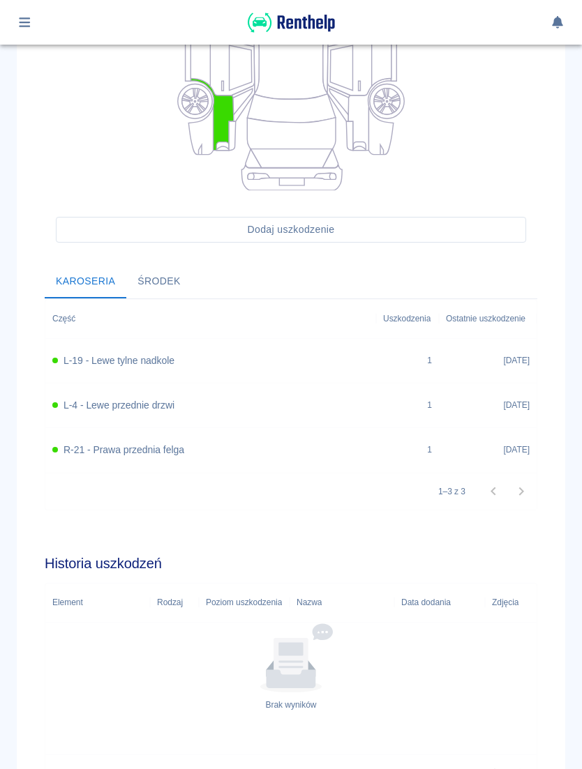
scroll to position [307, 0]
click at [159, 283] on button "Środek" at bounding box center [159, 282] width 66 height 33
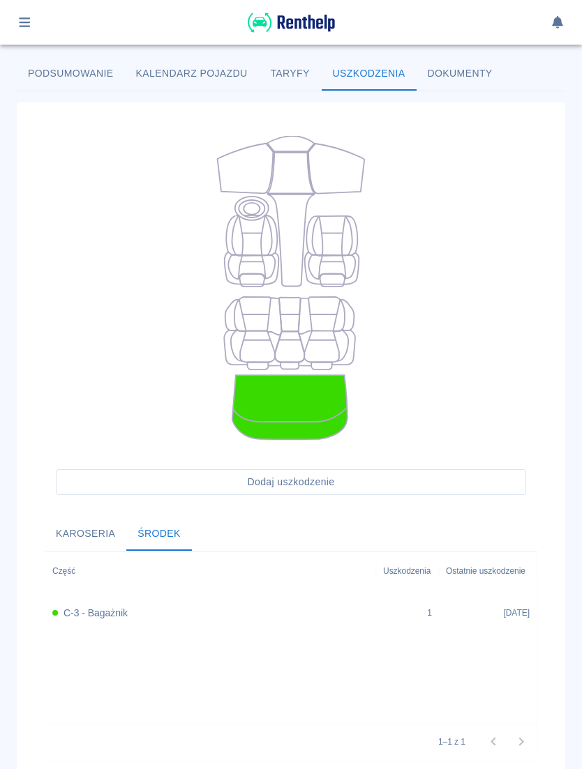
scroll to position [47, 0]
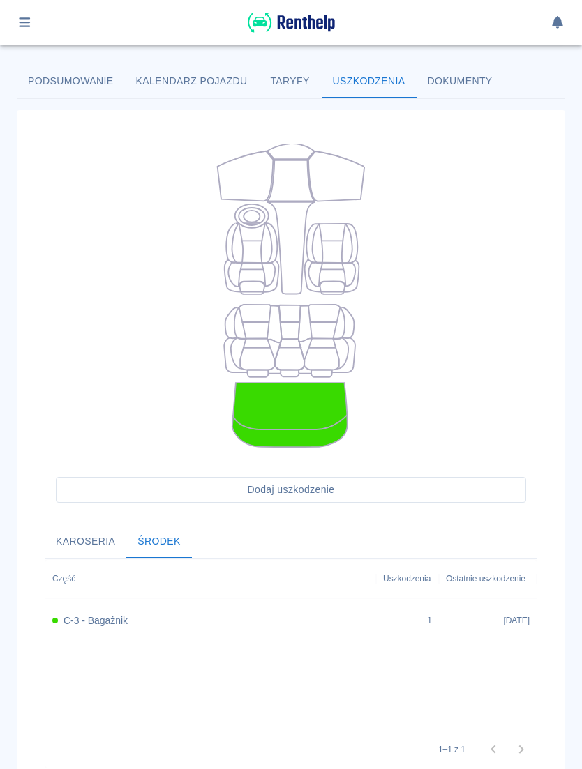
click at [138, 614] on div "C-3 - Bagażnik" at bounding box center [210, 621] width 317 height 15
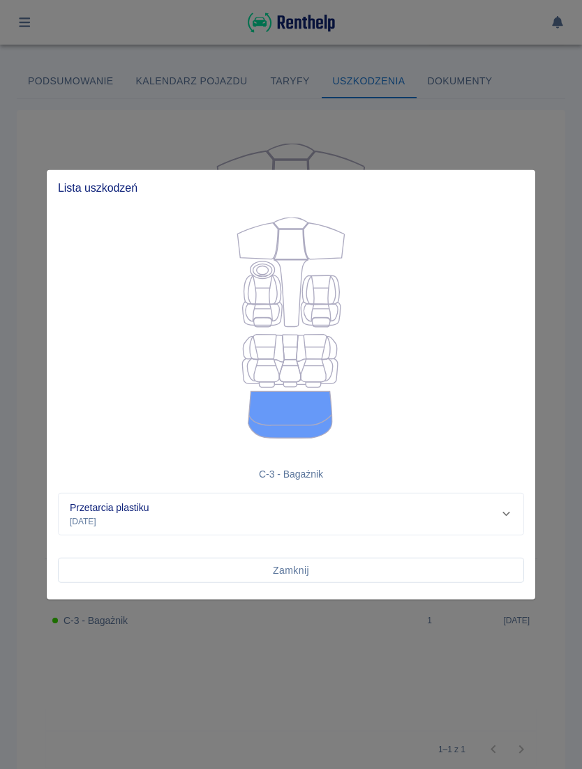
click at [496, 507] on div "Przetarcia plastiku [DATE]" at bounding box center [285, 513] width 430 height 27
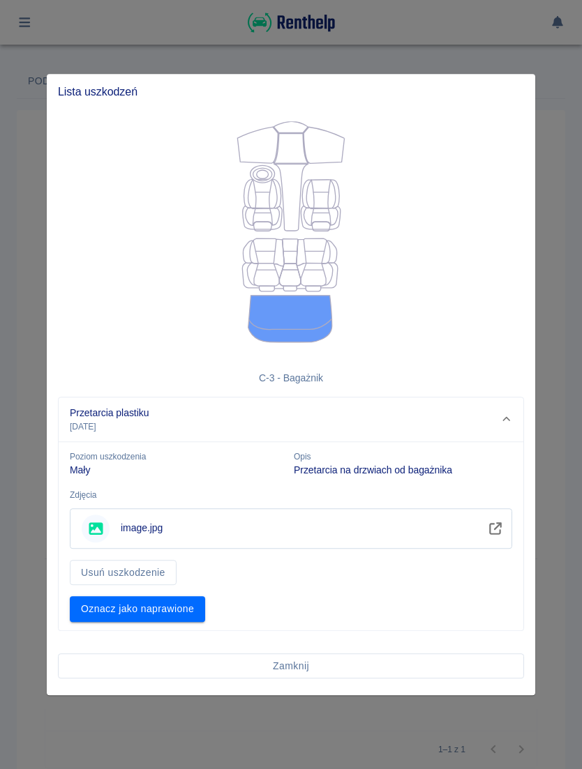
click at [485, 535] on link "Zobacz" at bounding box center [495, 529] width 27 height 24
click at [297, 660] on button "Zamknij" at bounding box center [291, 666] width 466 height 26
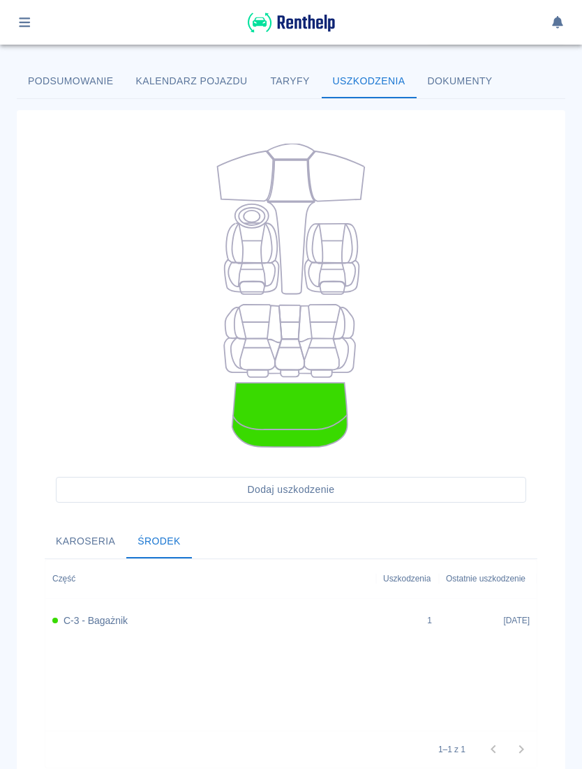
click at [467, 81] on button "Dokumenty" at bounding box center [459, 81] width 87 height 33
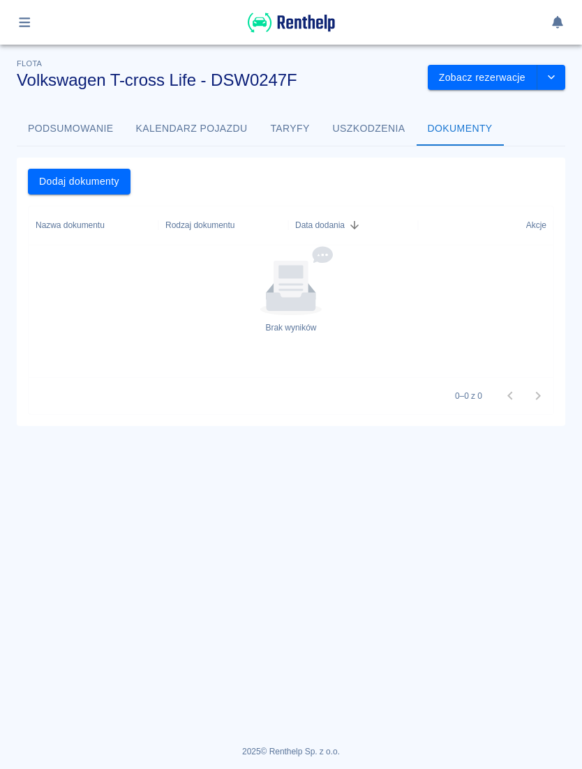
click at [77, 130] on button "Podsumowanie" at bounding box center [71, 128] width 108 height 33
